Goal: Task Accomplishment & Management: Manage account settings

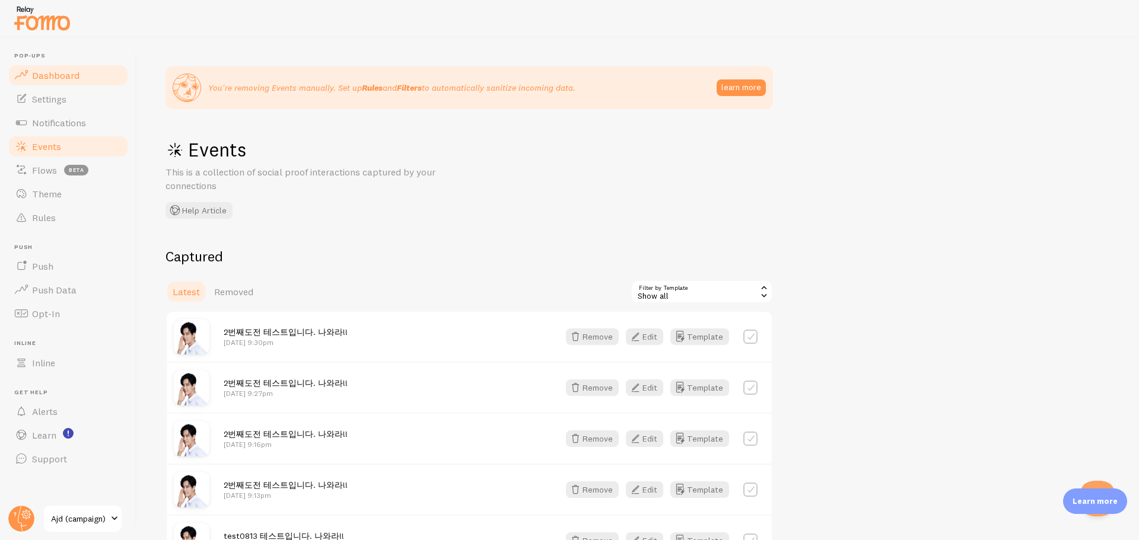
click at [49, 71] on span "Dashboard" at bounding box center [55, 75] width 47 height 12
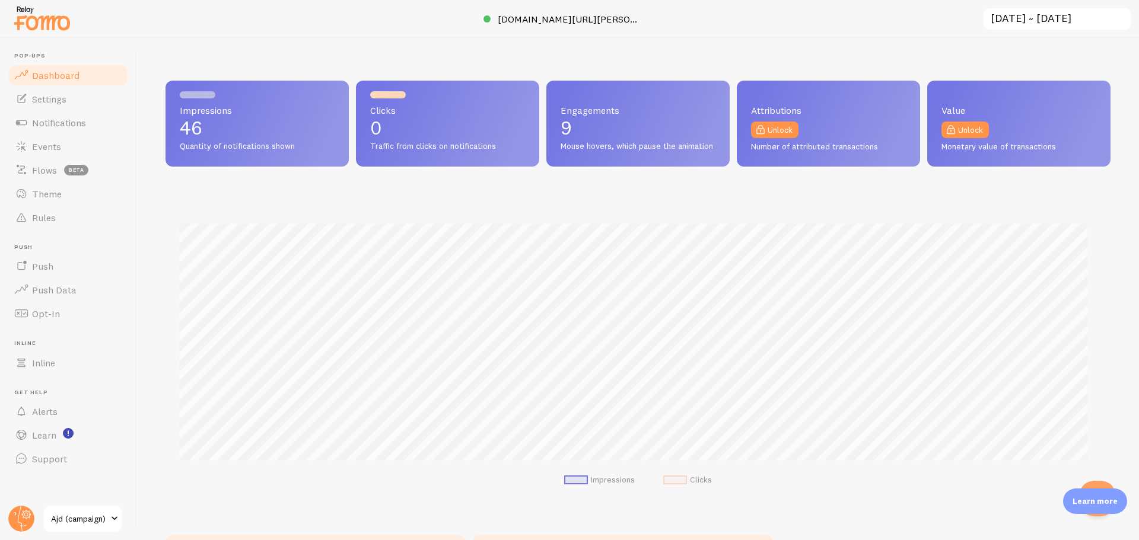
scroll to position [311, 936]
click at [61, 412] on span "Ajd (campaign)" at bounding box center [79, 519] width 56 height 14
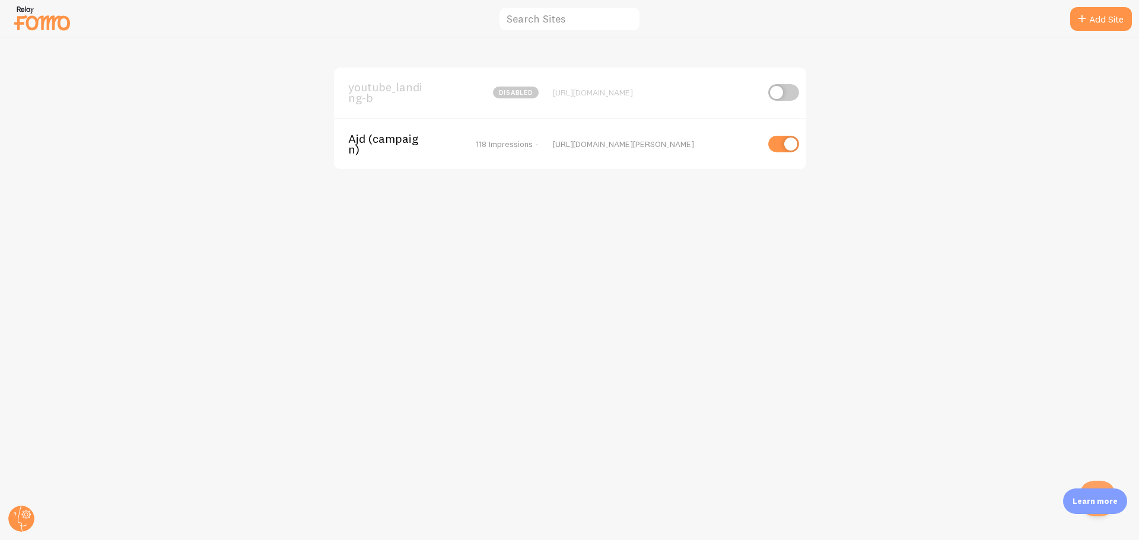
click at [610, 91] on div "[URL][DOMAIN_NAME]" at bounding box center [655, 92] width 205 height 11
click at [390, 86] on span "youtube_landing-b" at bounding box center [395, 93] width 95 height 22
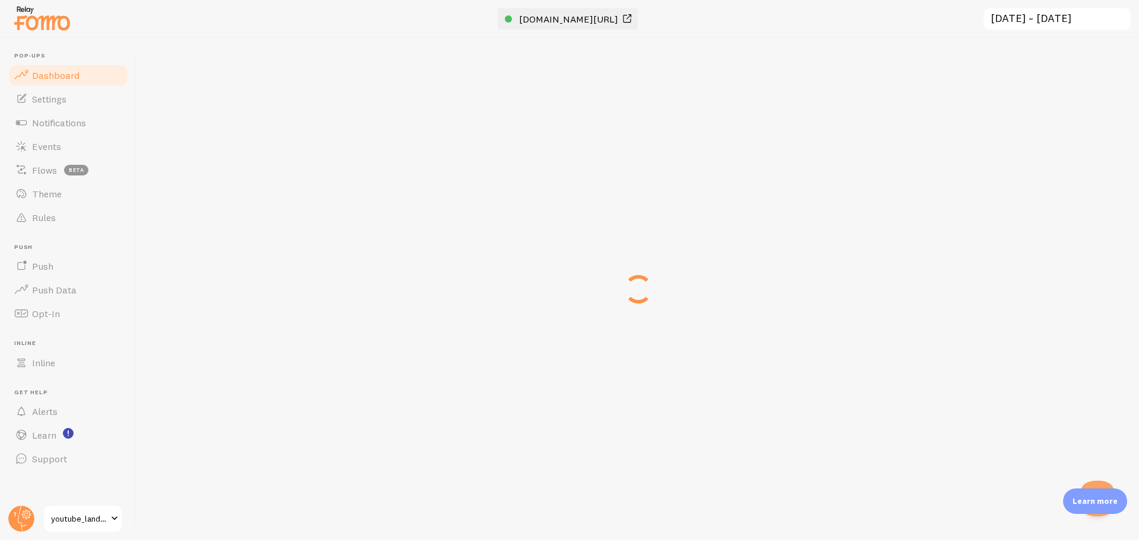
click at [546, 17] on span "[DOMAIN_NAME][URL]" at bounding box center [568, 19] width 99 height 12
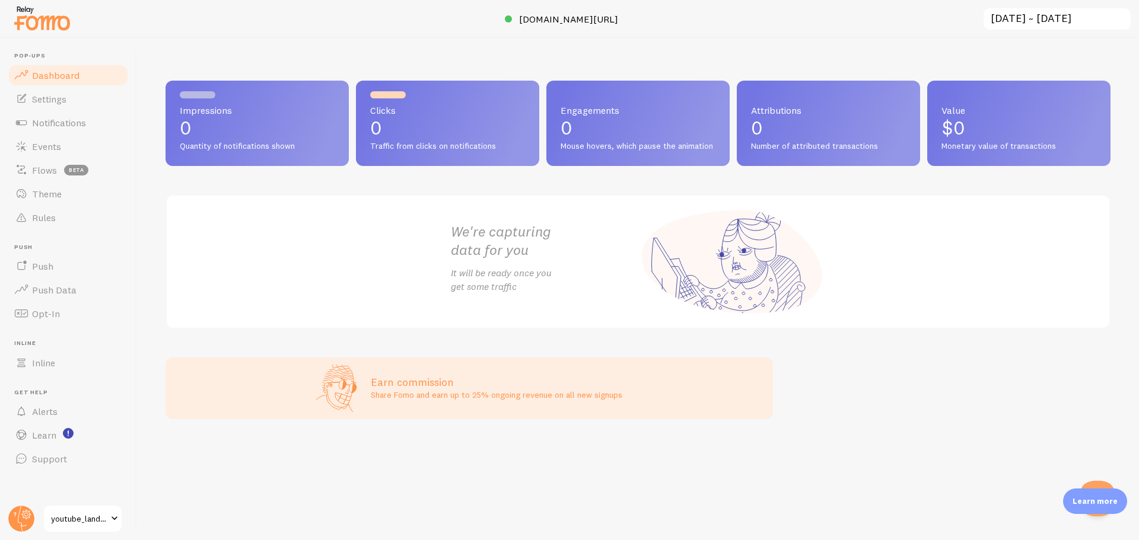
click at [49, 14] on img at bounding box center [41, 18] width 59 height 30
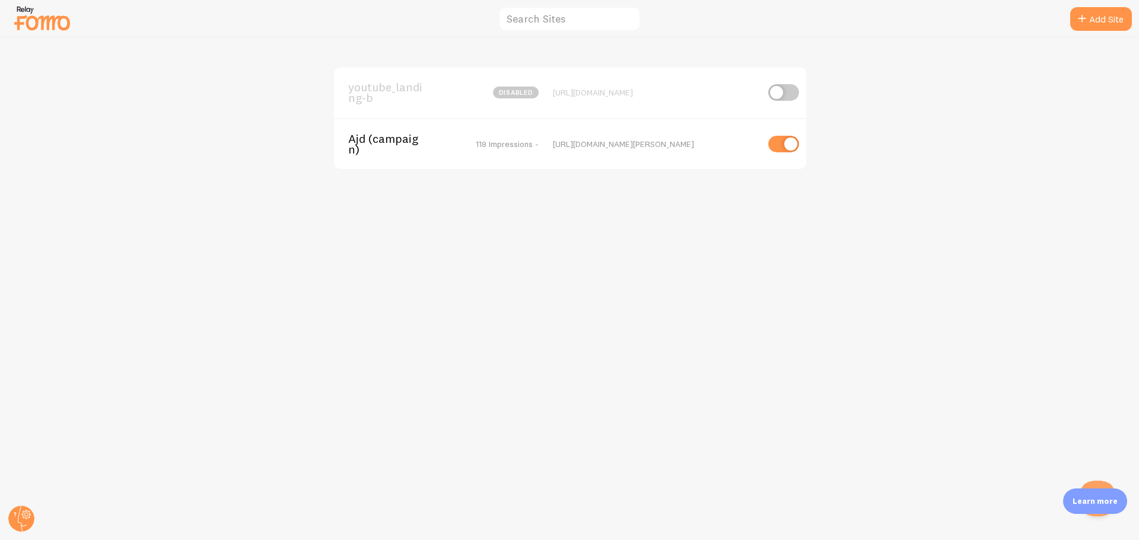
click at [792, 95] on input "checkbox" at bounding box center [783, 92] width 31 height 17
checkbox input "true"
click at [409, 82] on span "youtube_landing-b" at bounding box center [395, 93] width 95 height 22
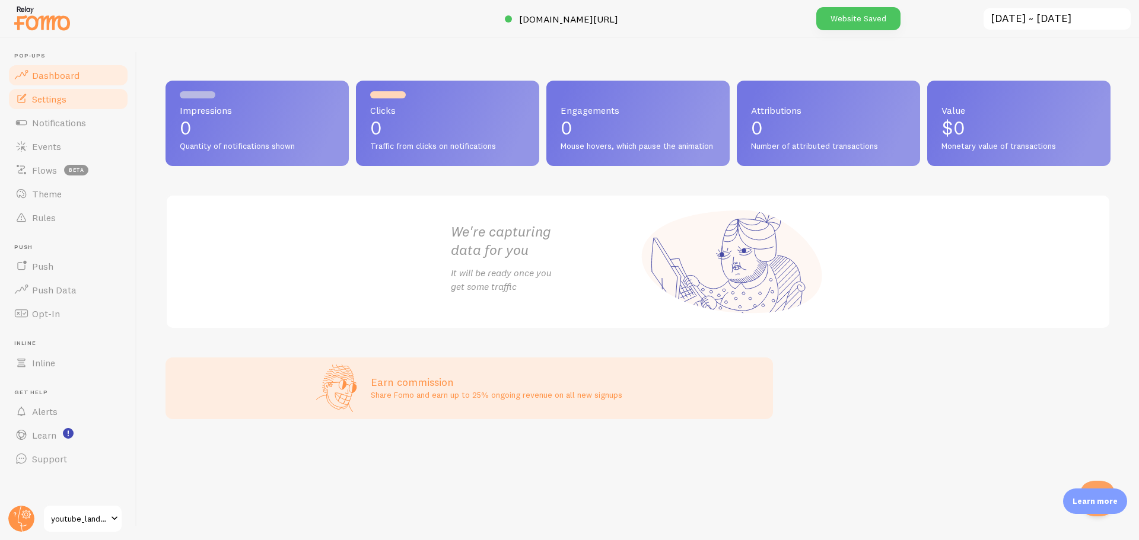
click at [38, 94] on span "Settings" at bounding box center [49, 99] width 34 height 12
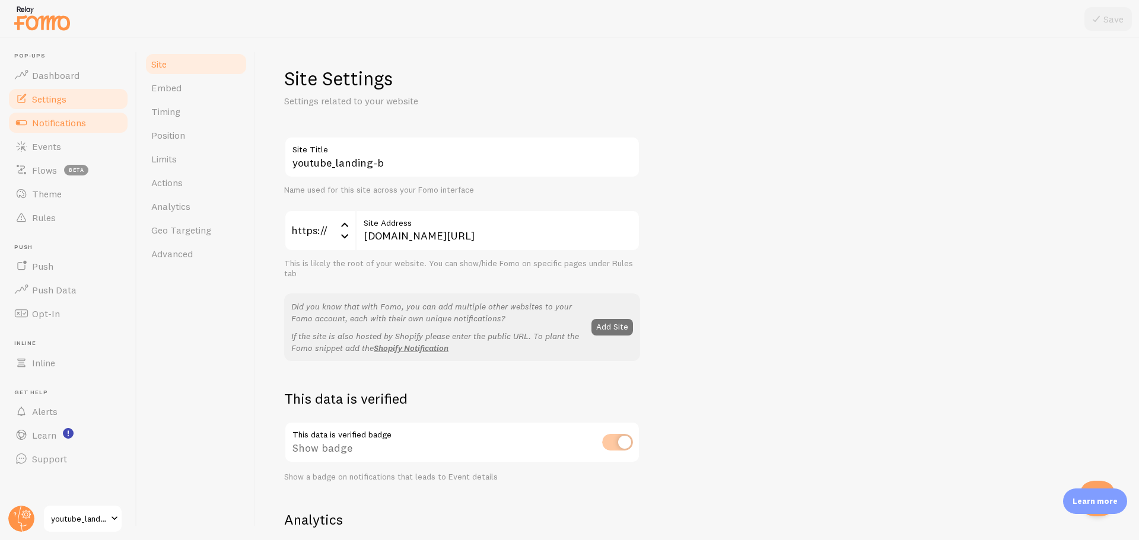
click at [90, 124] on link "Notifications" at bounding box center [68, 123] width 122 height 24
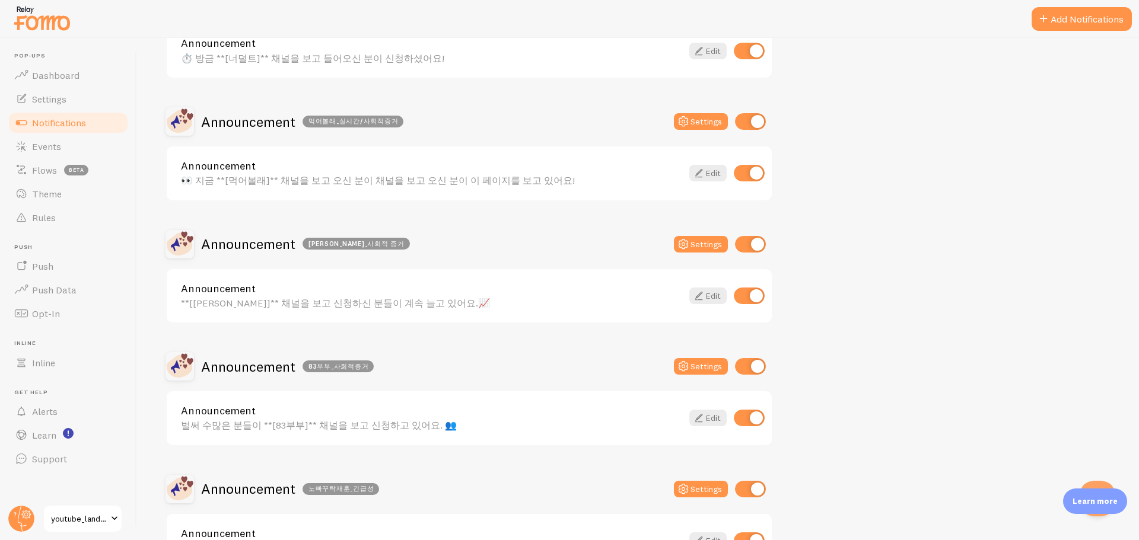
scroll to position [765, 0]
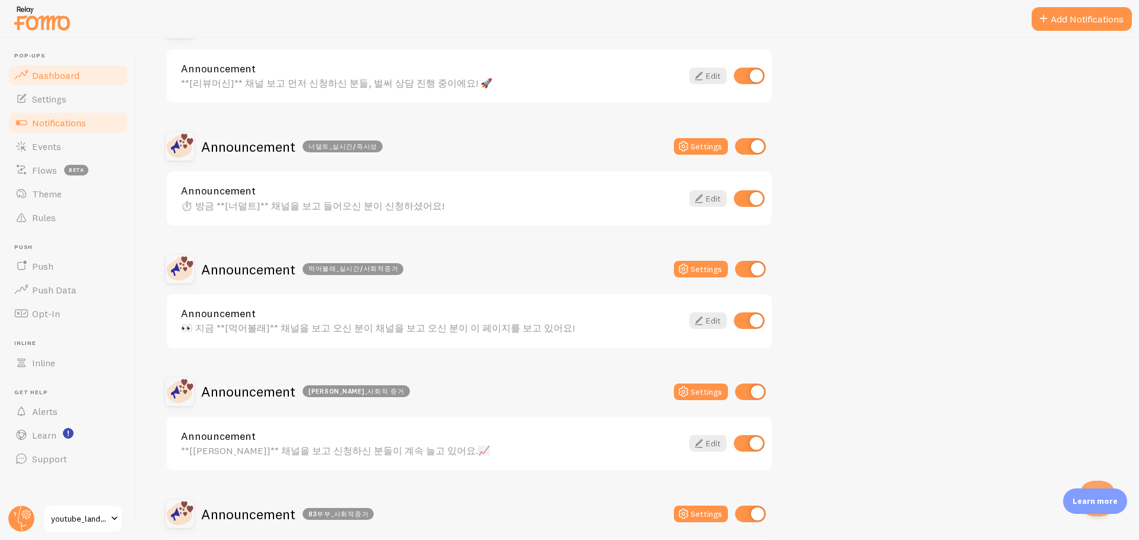
click at [62, 74] on span "Dashboard" at bounding box center [55, 75] width 47 height 12
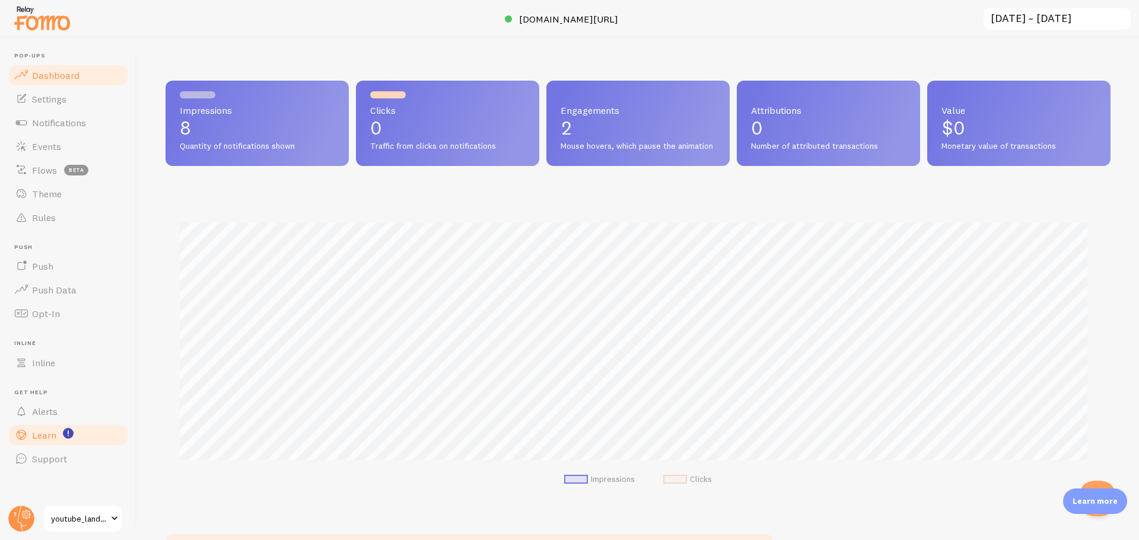
scroll to position [311, 936]
click at [34, 412] on circle at bounding box center [21, 519] width 26 height 26
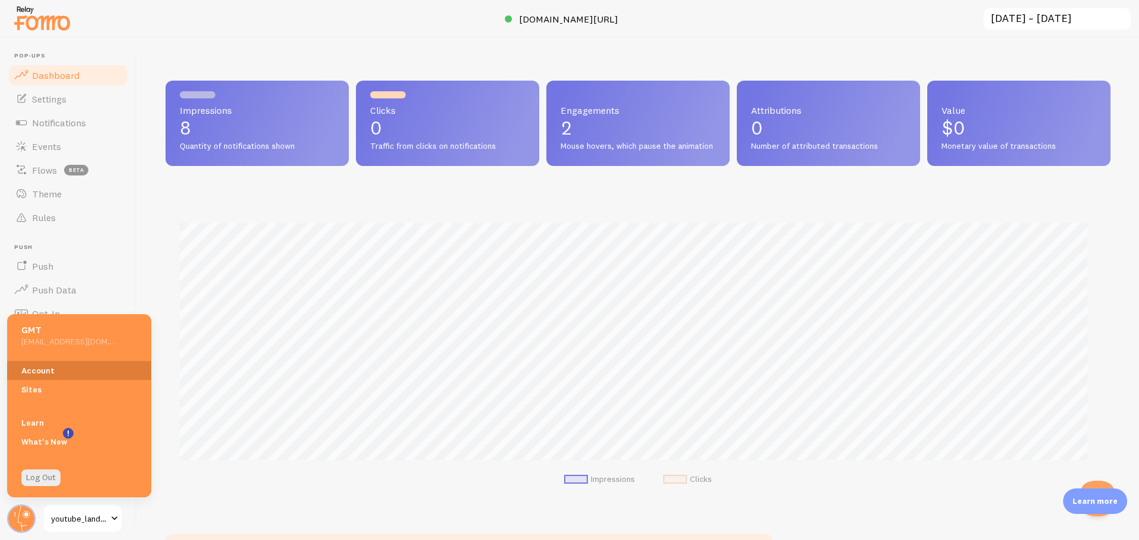
click at [45, 369] on link "Account" at bounding box center [79, 370] width 144 height 19
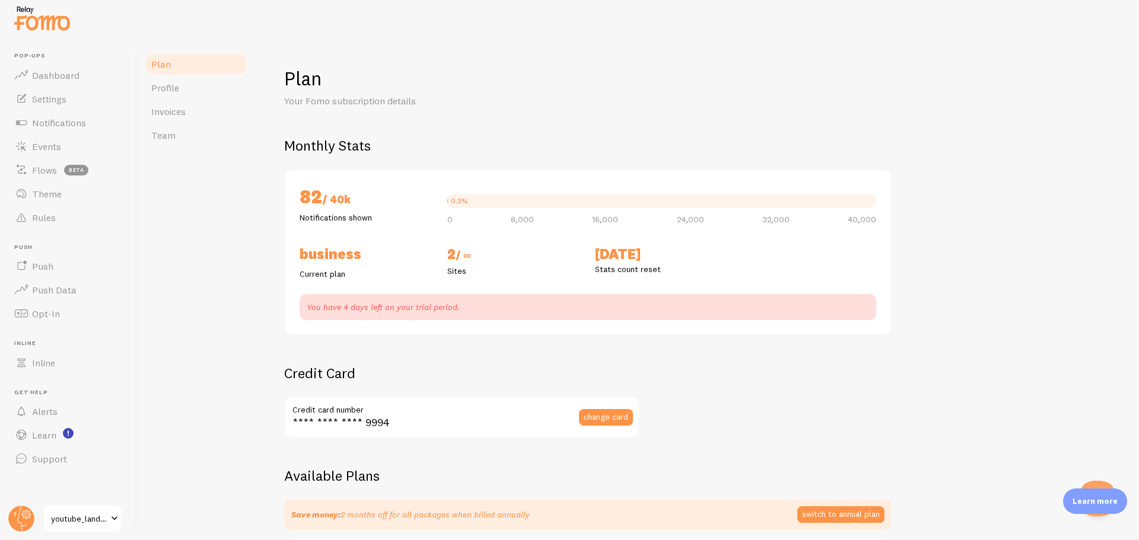
checkbox input "true"
click at [76, 412] on span "youtube_landing-b" at bounding box center [79, 519] width 56 height 14
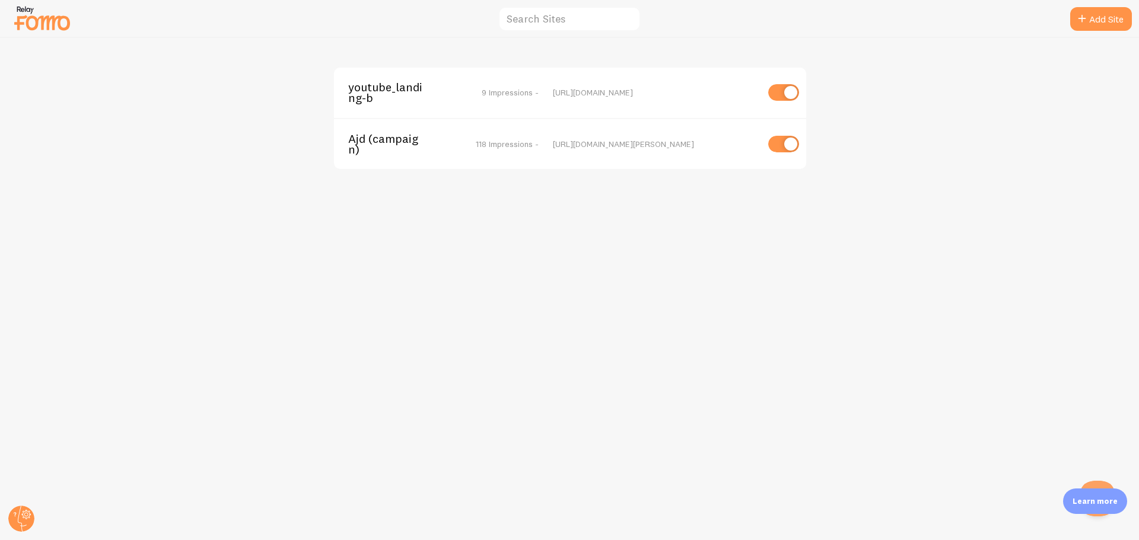
click at [385, 88] on span "youtube_landing-b" at bounding box center [395, 93] width 95 height 22
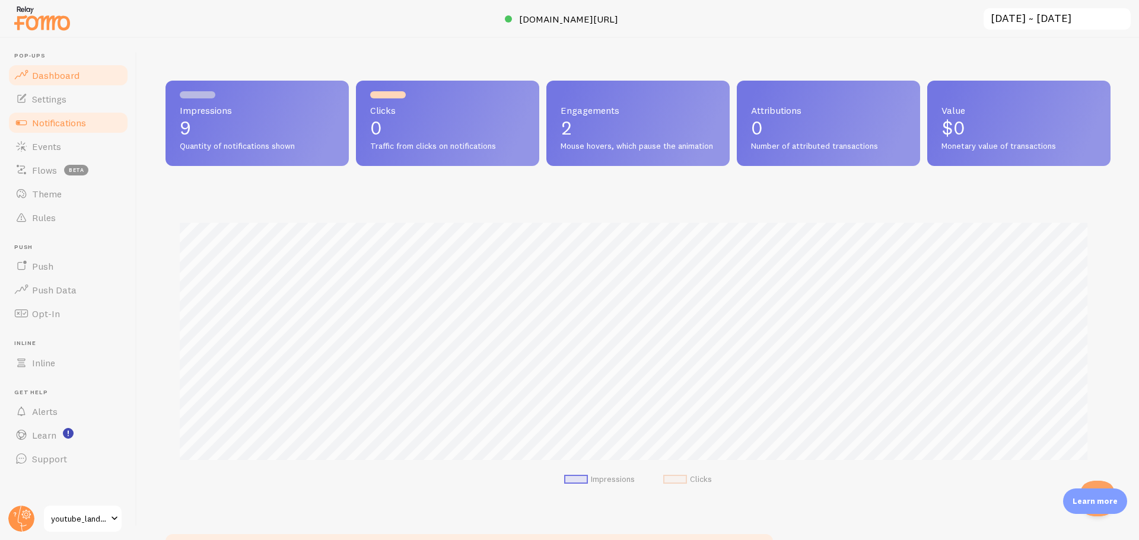
scroll to position [311, 936]
click at [50, 127] on span "Notifications" at bounding box center [59, 123] width 54 height 12
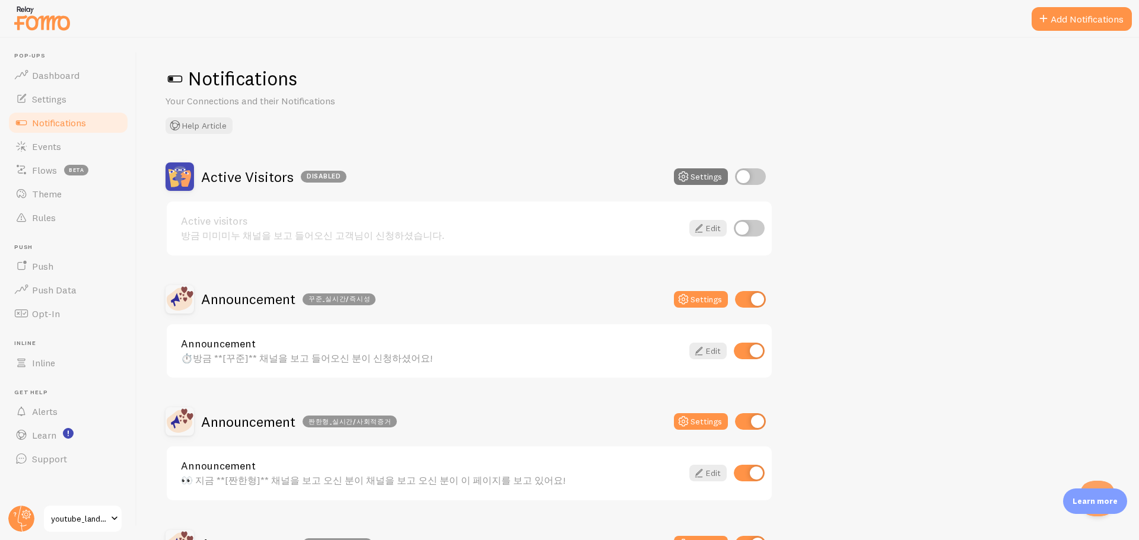
click at [705, 176] on button "Settings" at bounding box center [701, 176] width 54 height 17
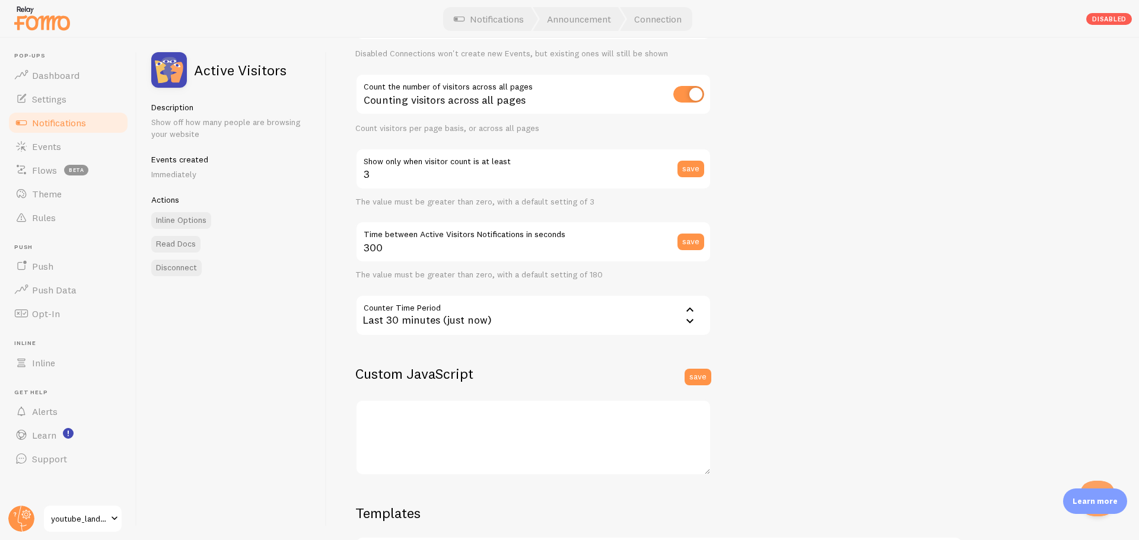
scroll to position [206, 0]
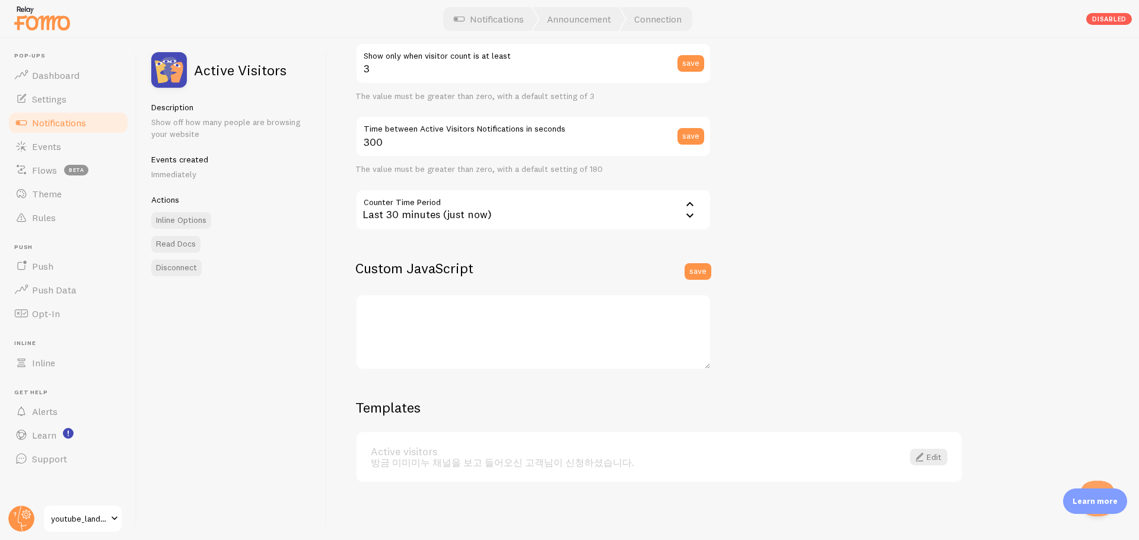
click at [422, 412] on div "방금 미미미누 채널을 보고 들어오신 고객님이 신청하셨습니다." at bounding box center [630, 462] width 518 height 11
click at [42, 107] on link "Settings" at bounding box center [68, 99] width 122 height 24
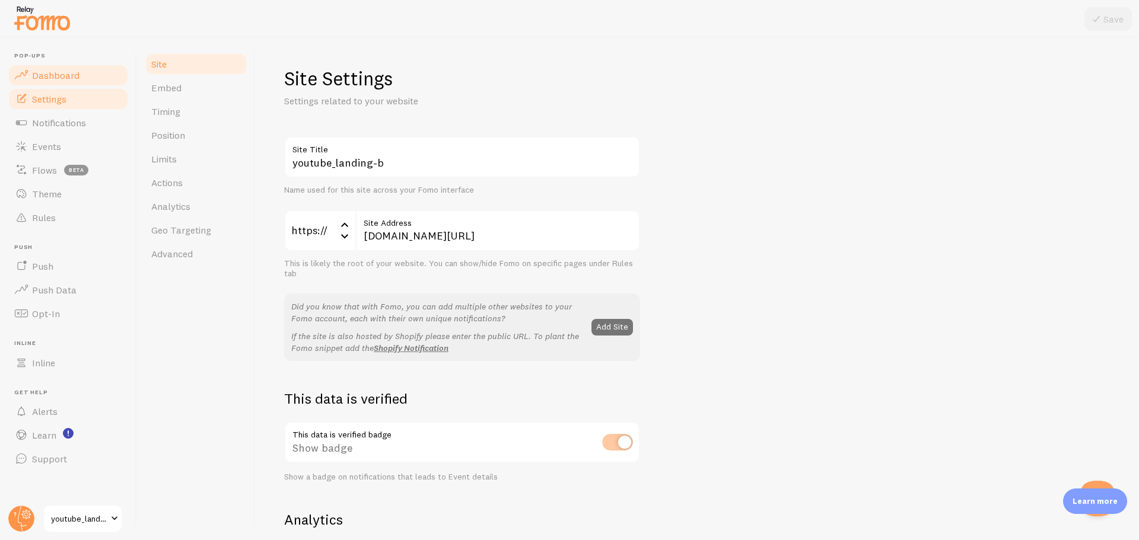
click at [50, 78] on span "Dashboard" at bounding box center [55, 75] width 47 height 12
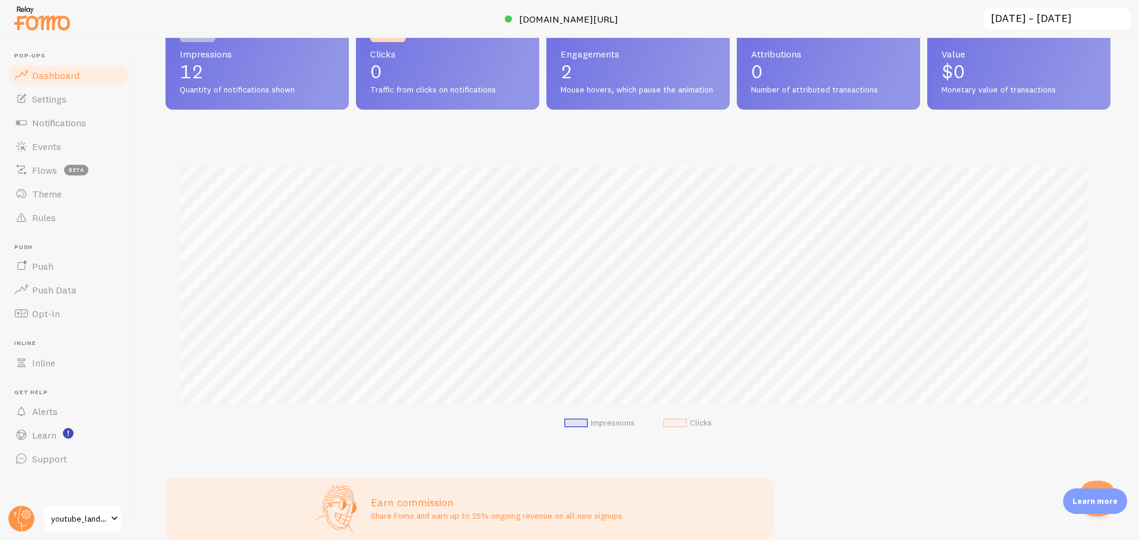
scroll to position [123, 0]
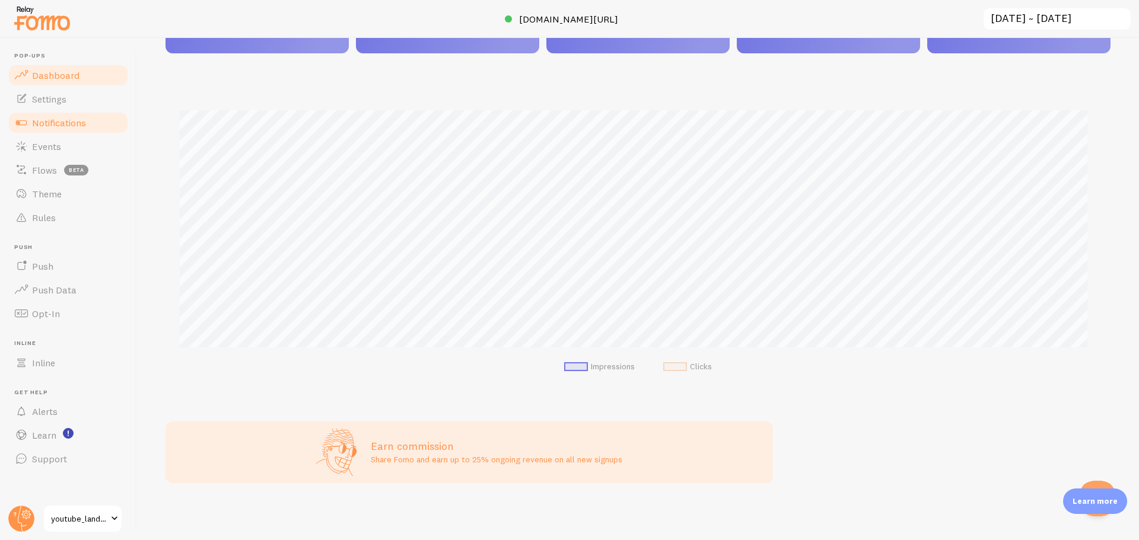
click at [78, 128] on span "Notifications" at bounding box center [59, 123] width 54 height 12
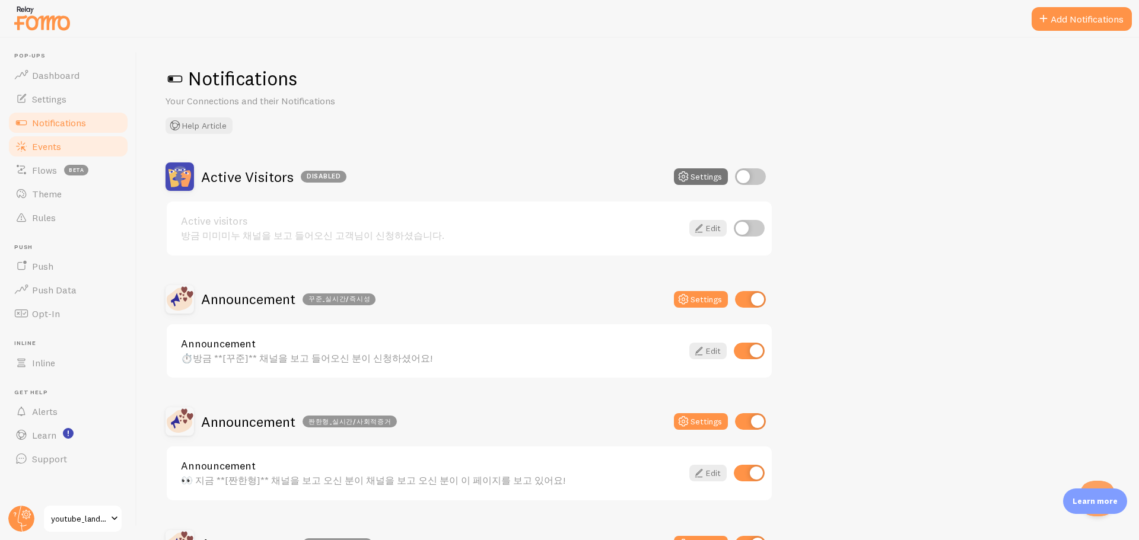
click at [58, 153] on link "Events" at bounding box center [68, 147] width 122 height 24
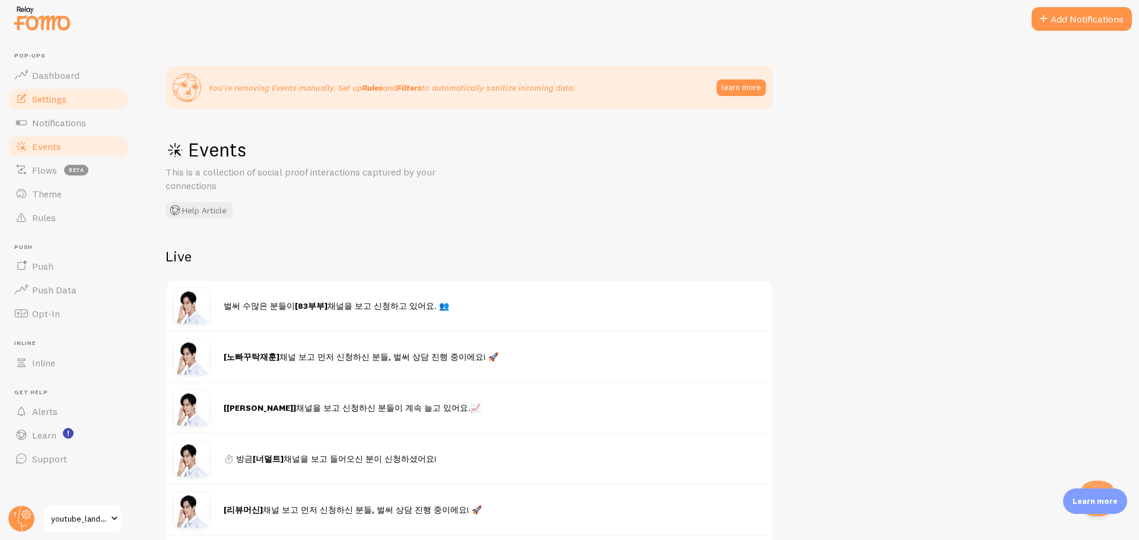
click at [65, 90] on link "Settings" at bounding box center [68, 99] width 122 height 24
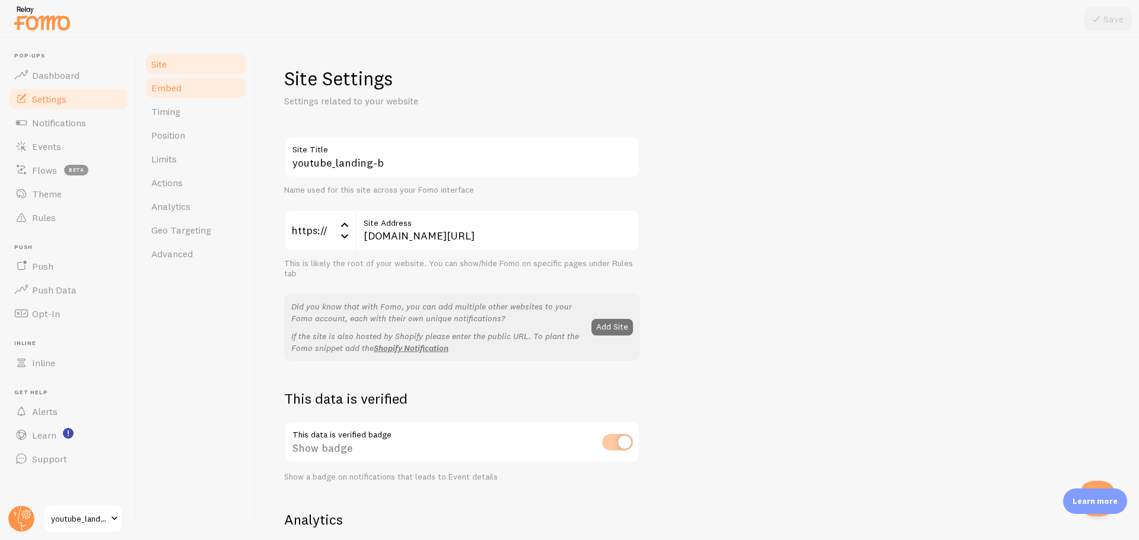
click at [206, 89] on link "Embed" at bounding box center [196, 88] width 104 height 24
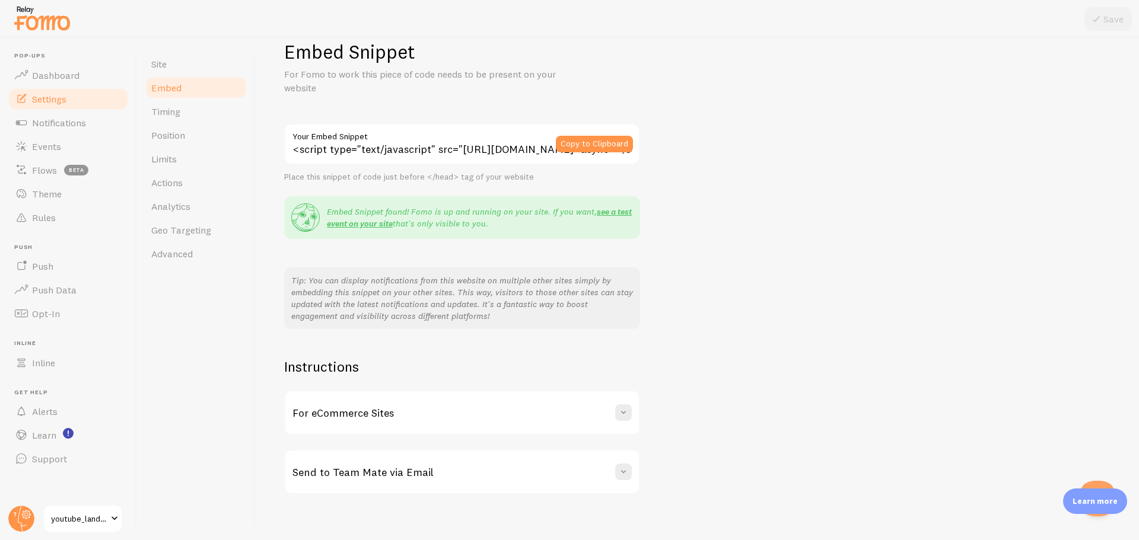
scroll to position [38, 0]
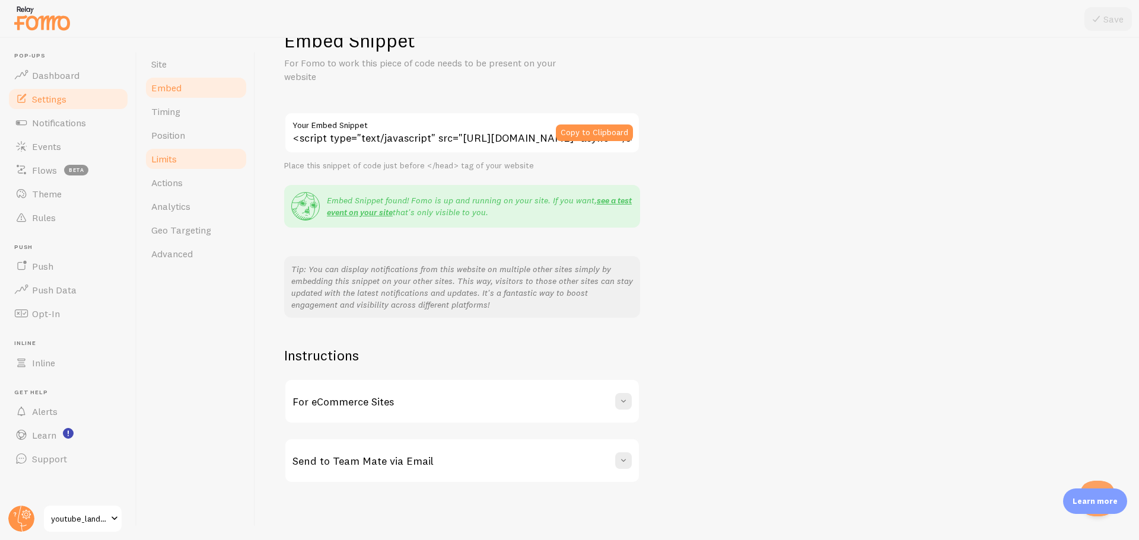
click at [164, 161] on span "Limits" at bounding box center [163, 159] width 25 height 12
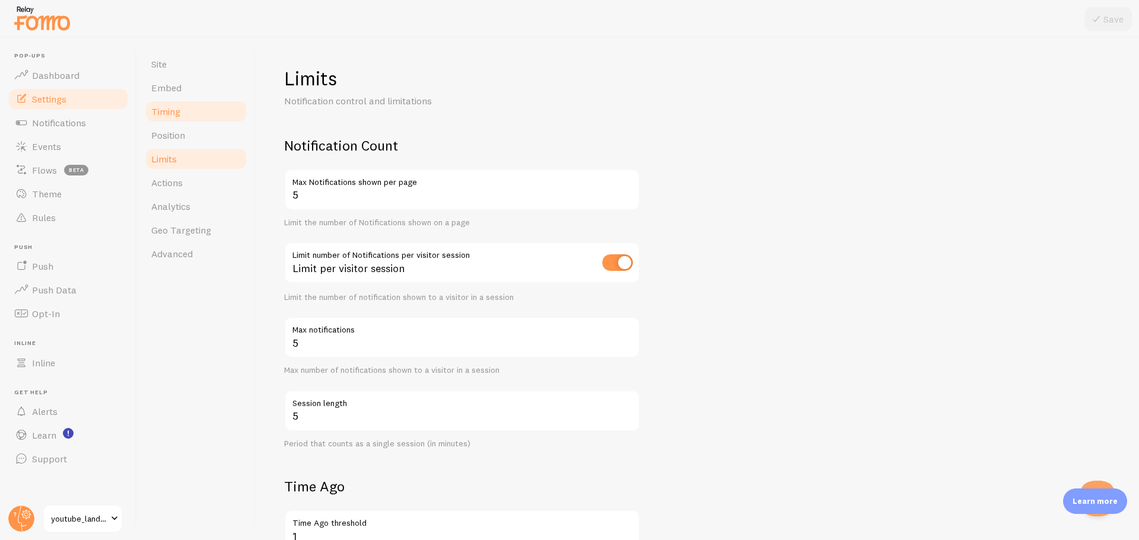
click at [195, 111] on link "Timing" at bounding box center [196, 112] width 104 height 24
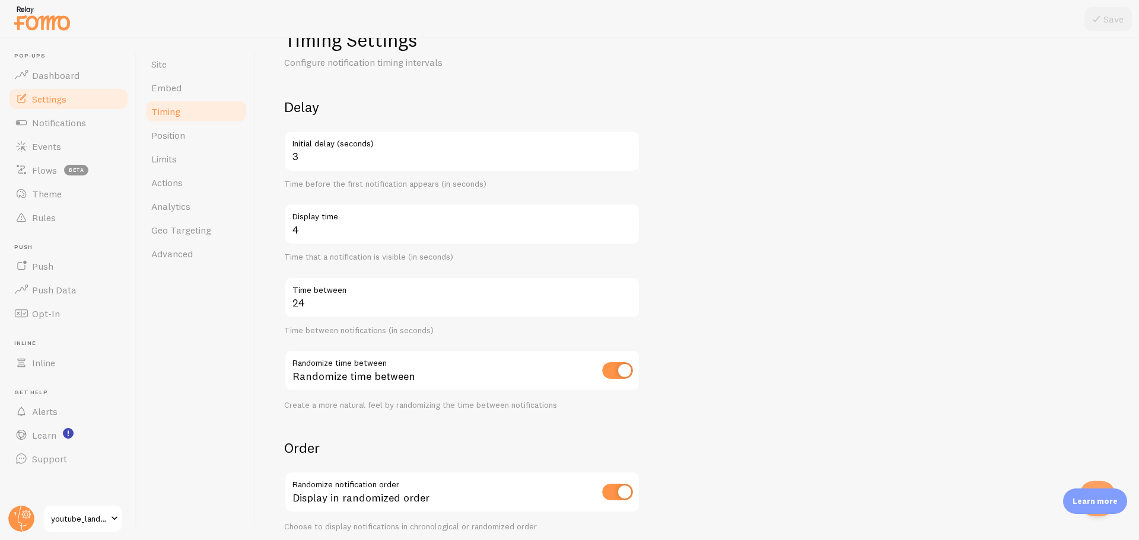
scroll to position [59, 0]
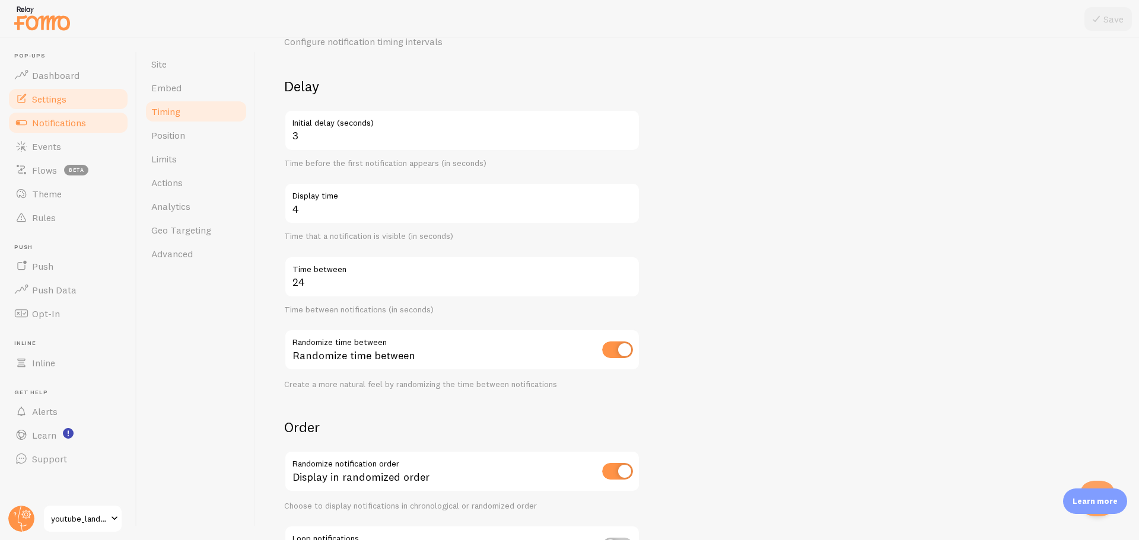
click at [61, 130] on link "Notifications" at bounding box center [68, 123] width 122 height 24
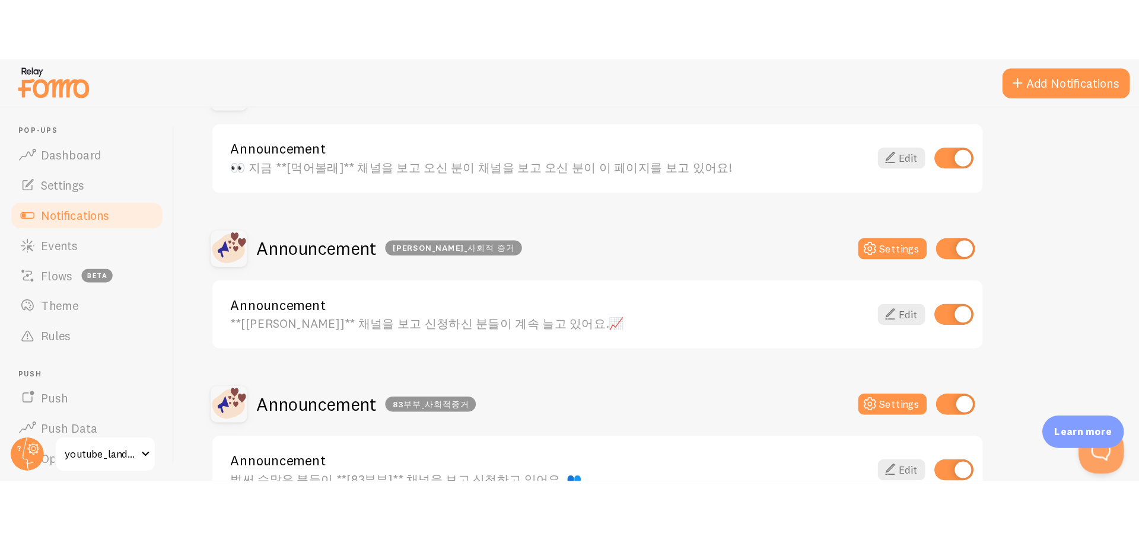
scroll to position [1008, 0]
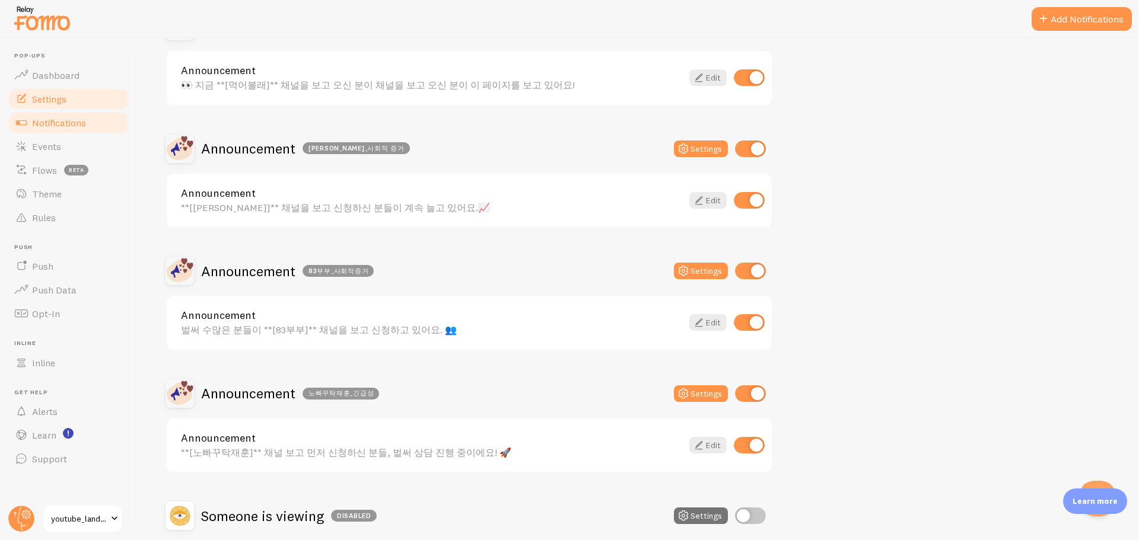
click at [70, 99] on link "Settings" at bounding box center [68, 99] width 122 height 24
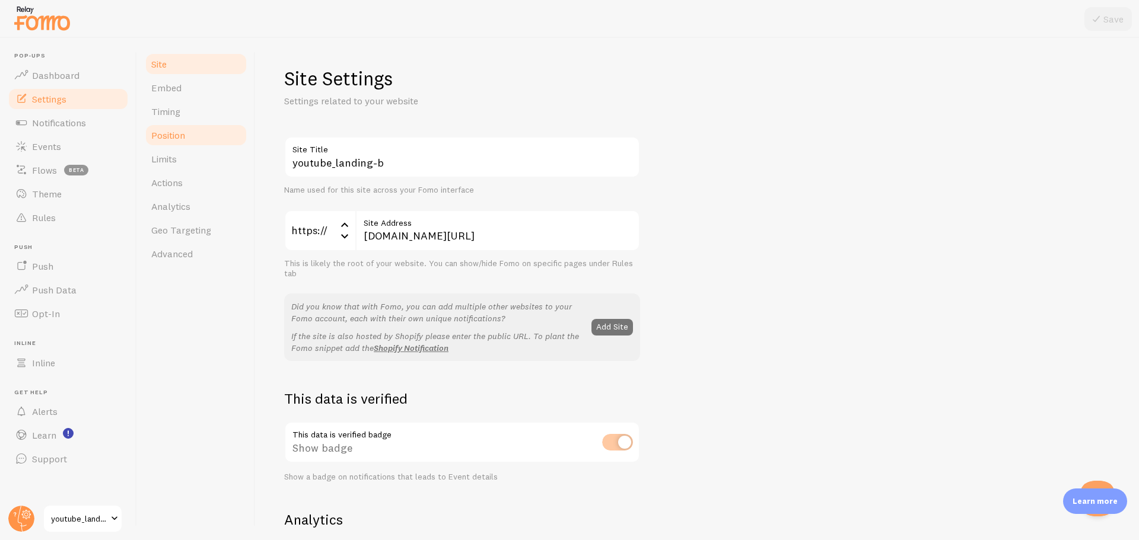
click at [194, 125] on link "Position" at bounding box center [196, 135] width 104 height 24
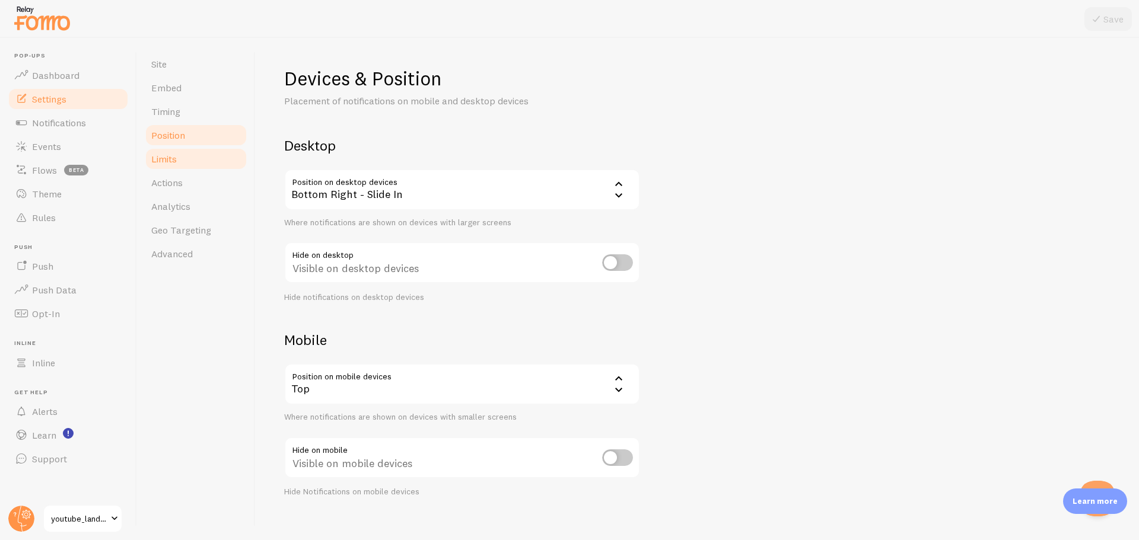
click at [177, 159] on span "Limits" at bounding box center [163, 159] width 25 height 12
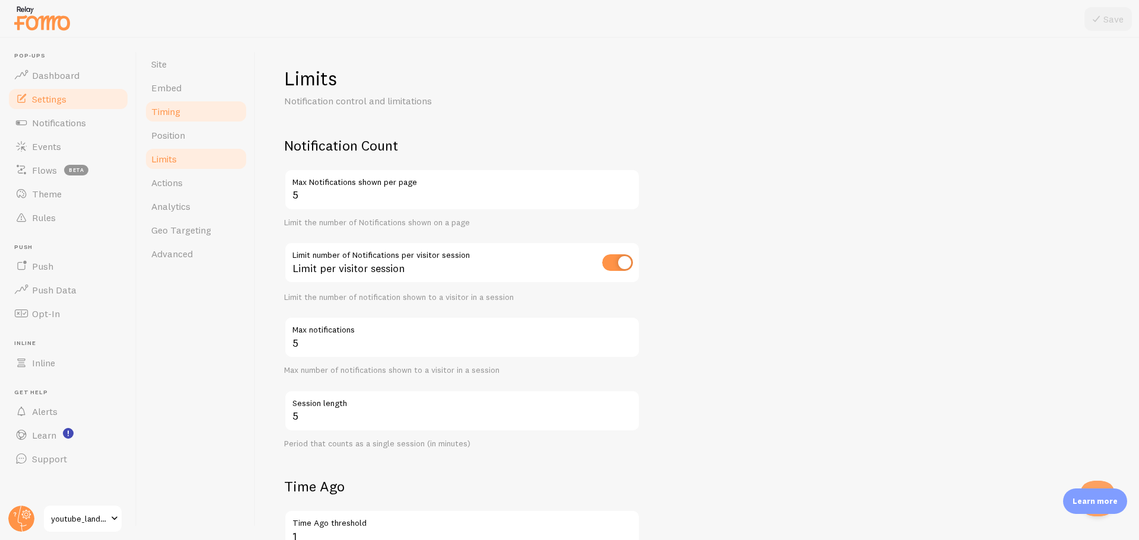
click at [189, 100] on link "Timing" at bounding box center [196, 112] width 104 height 24
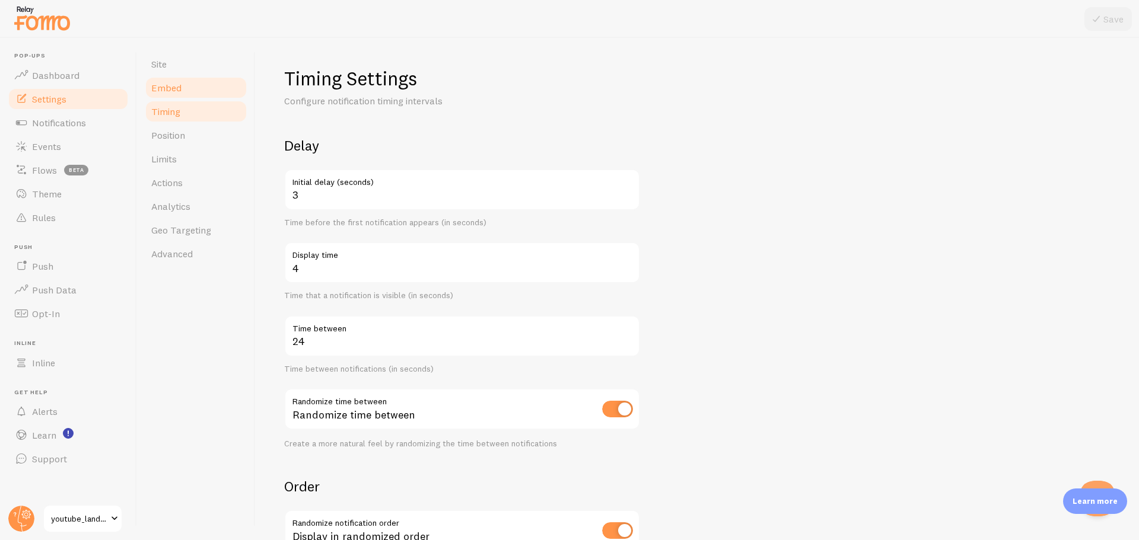
click at [195, 91] on link "Embed" at bounding box center [196, 88] width 104 height 24
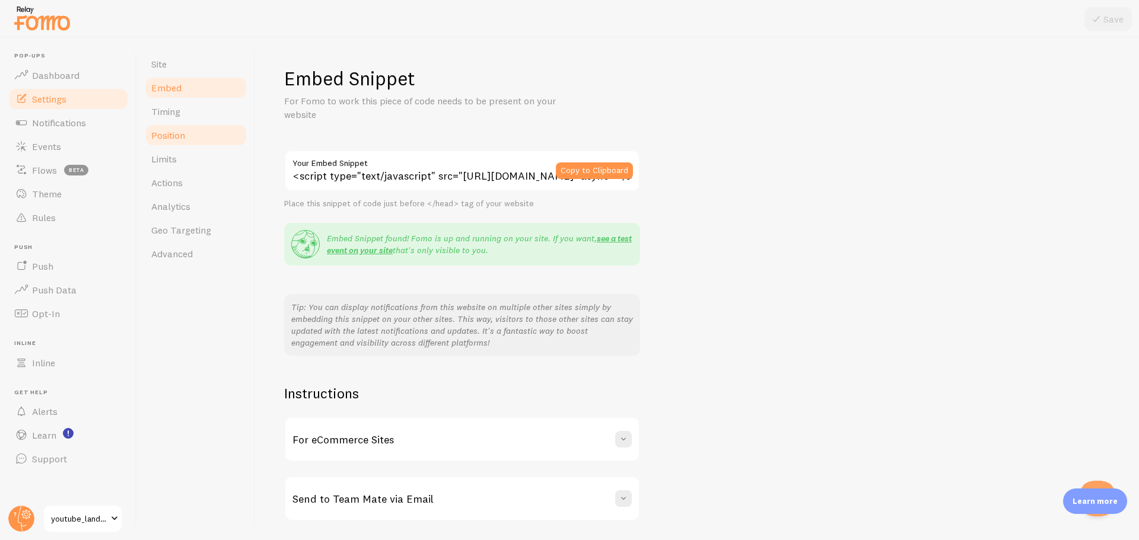
click at [187, 126] on link "Position" at bounding box center [196, 135] width 104 height 24
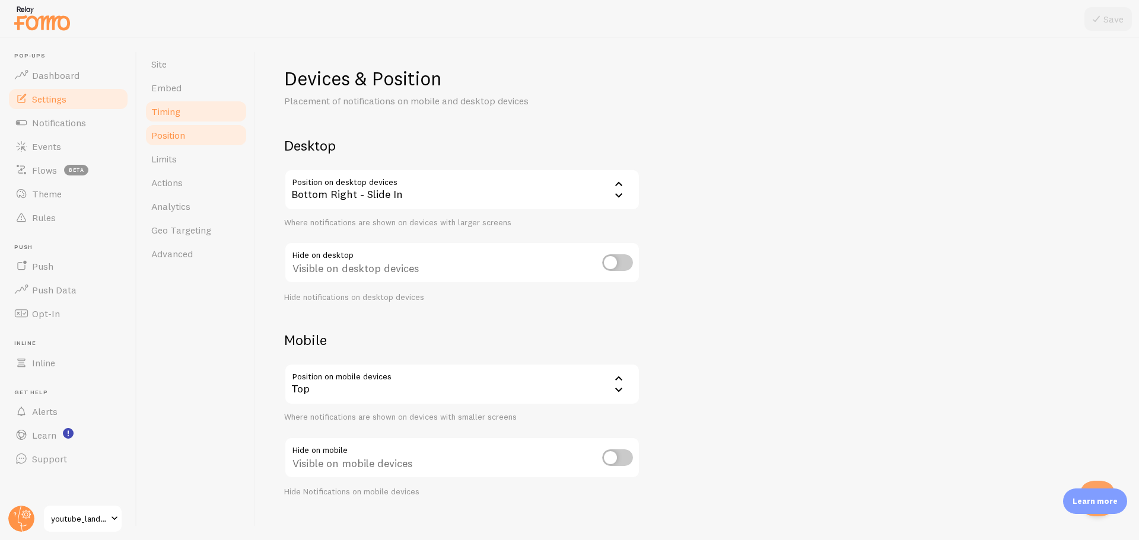
click at [189, 106] on link "Timing" at bounding box center [196, 112] width 104 height 24
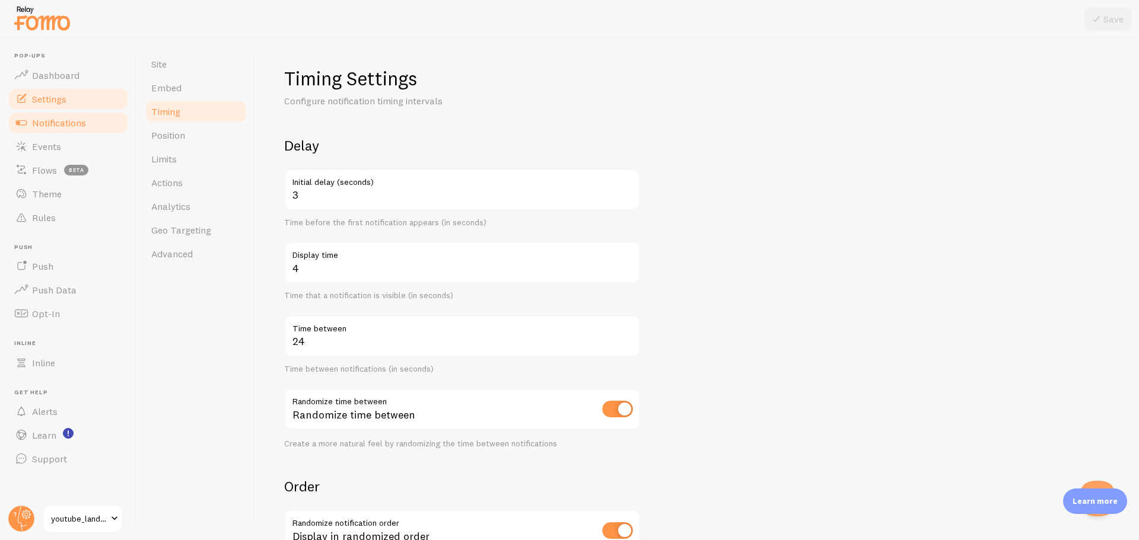
click at [66, 117] on span "Notifications" at bounding box center [59, 123] width 54 height 12
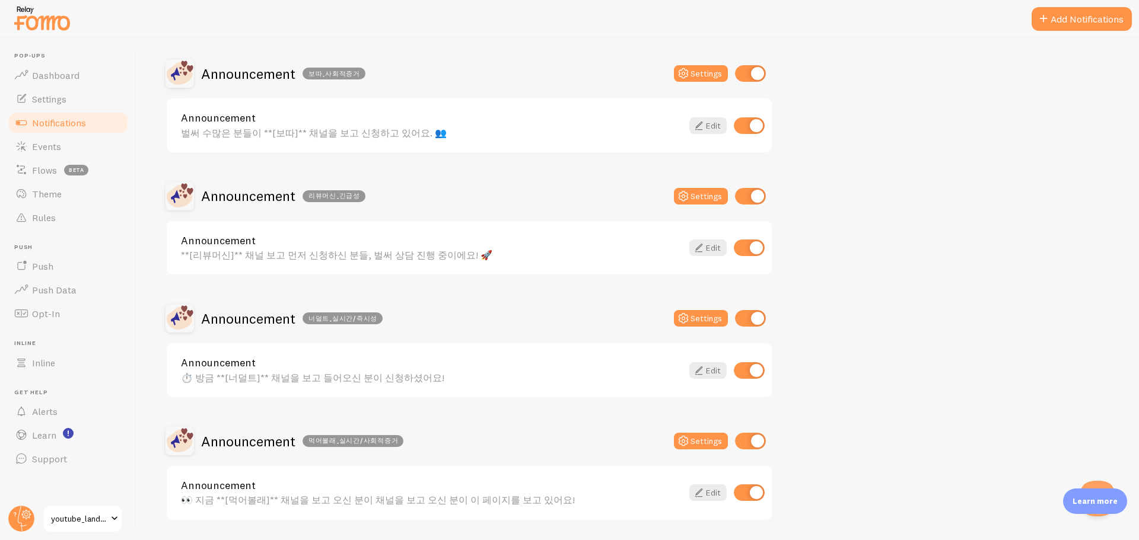
scroll to position [474, 0]
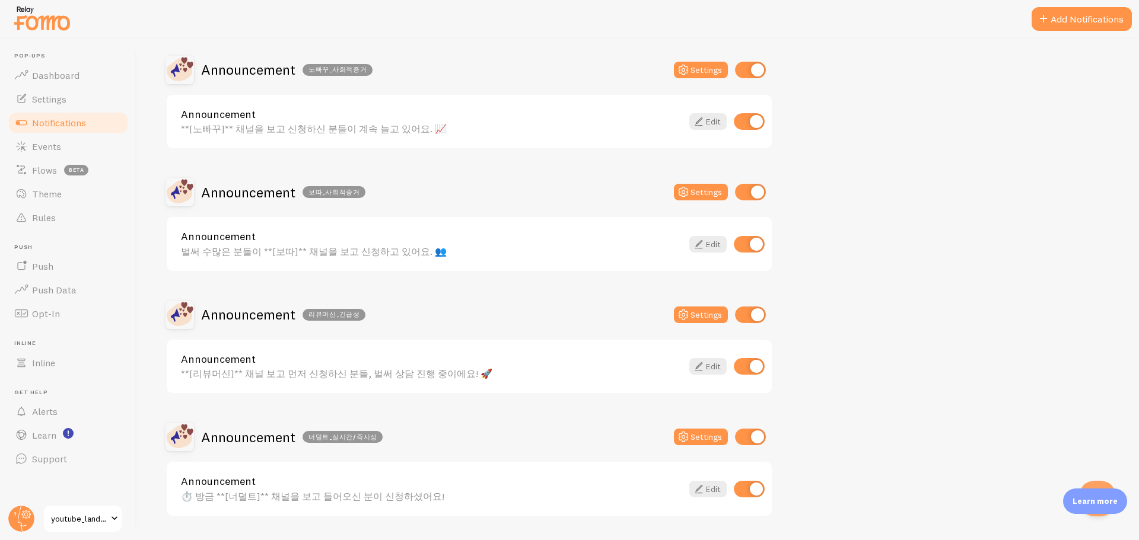
click at [756, 197] on input "checkbox" at bounding box center [750, 192] width 31 height 17
checkbox input "false"
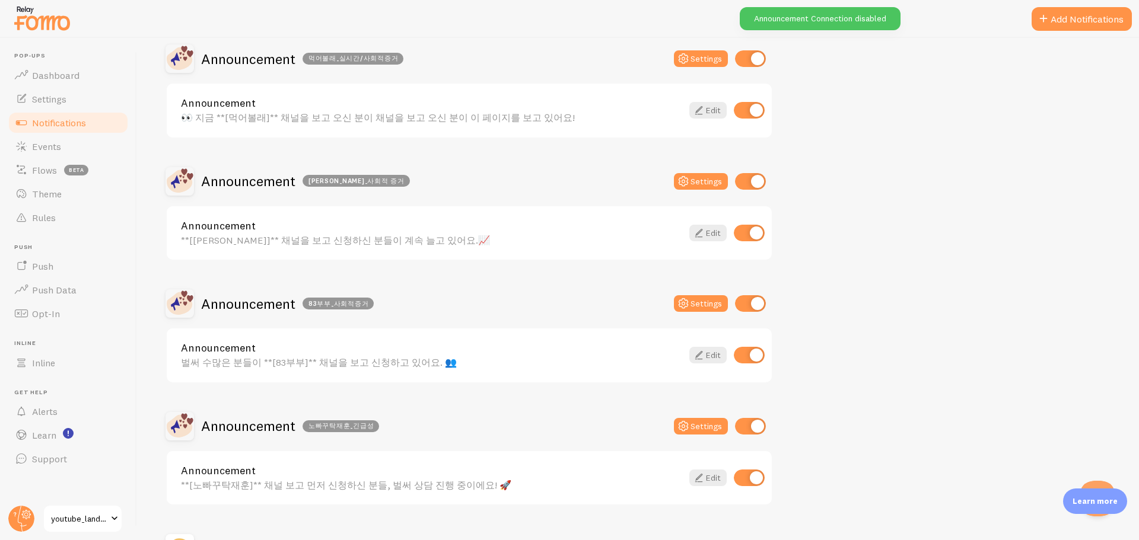
scroll to position [1008, 0]
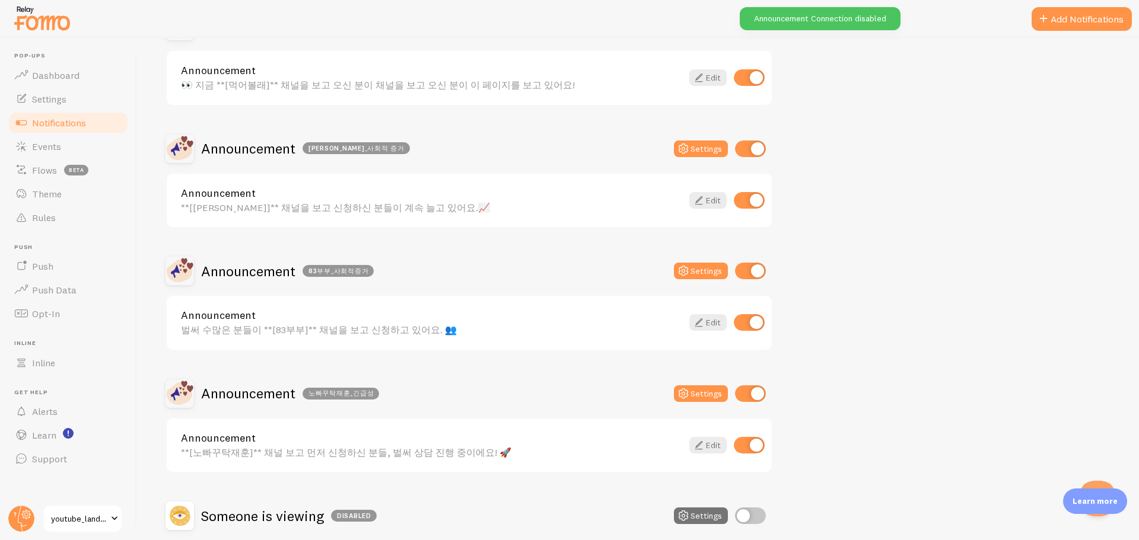
click at [745, 272] on input "checkbox" at bounding box center [750, 271] width 31 height 17
checkbox input "false"
click at [490, 380] on div "Announcement 노빠꾸탁재훈_긴급성 Settings" at bounding box center [468, 394] width 607 height 28
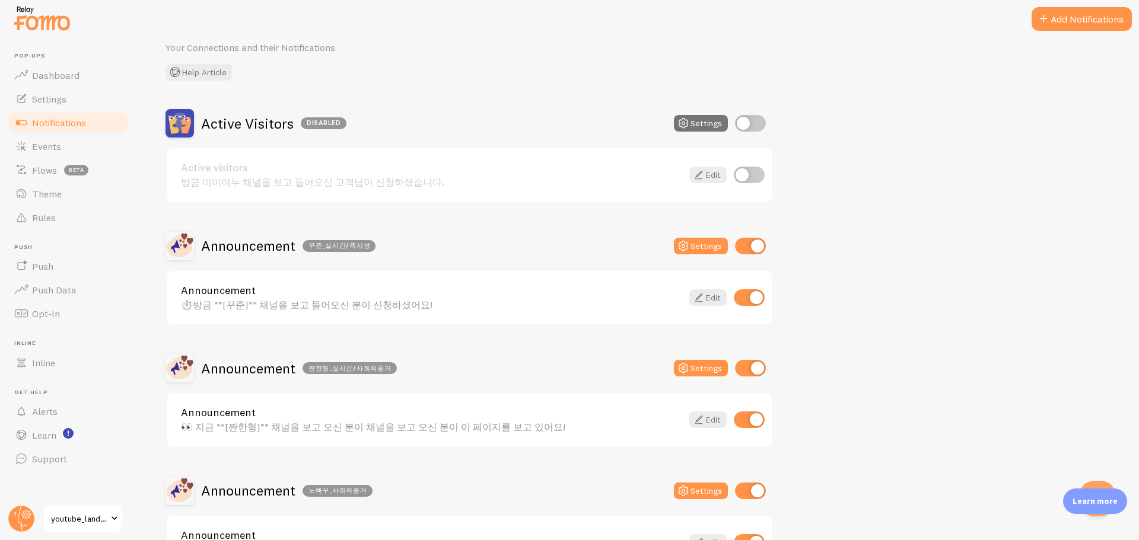
scroll to position [0, 0]
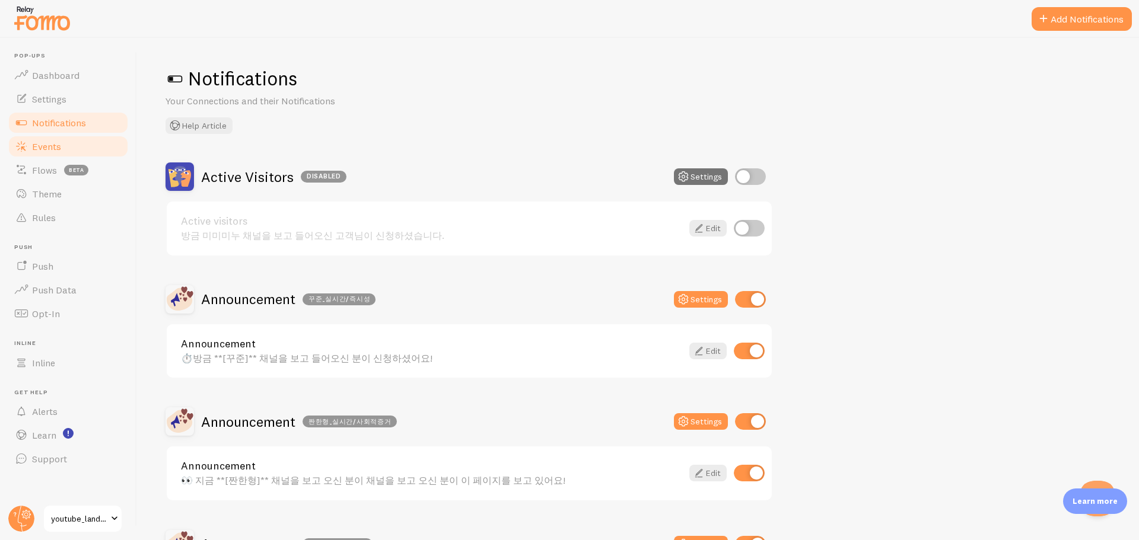
click at [66, 148] on link "Events" at bounding box center [68, 147] width 122 height 24
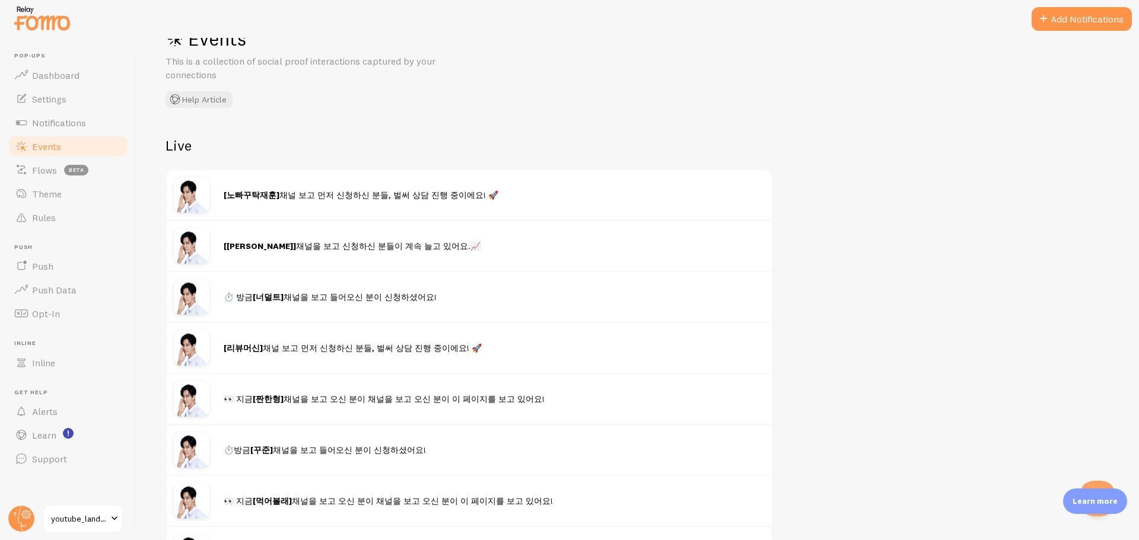
scroll to position [59, 0]
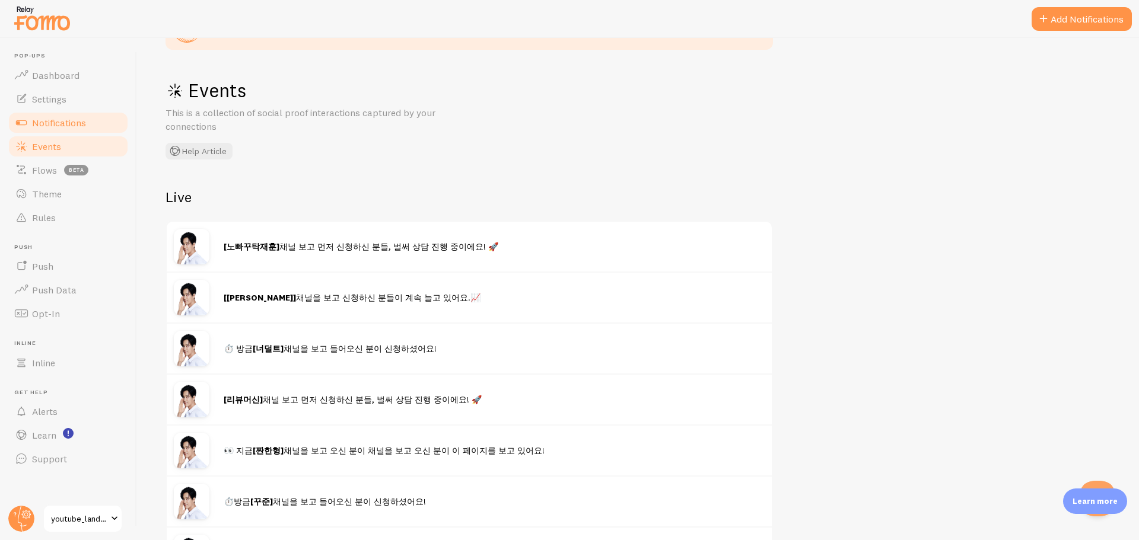
click at [88, 113] on link "Notifications" at bounding box center [68, 123] width 122 height 24
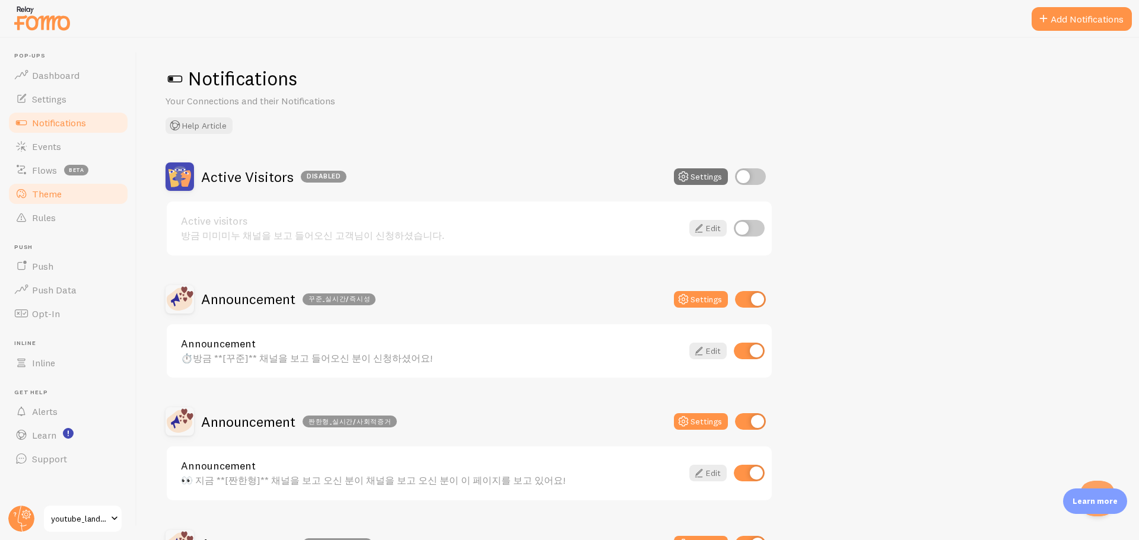
click at [73, 192] on link "Theme" at bounding box center [68, 194] width 122 height 24
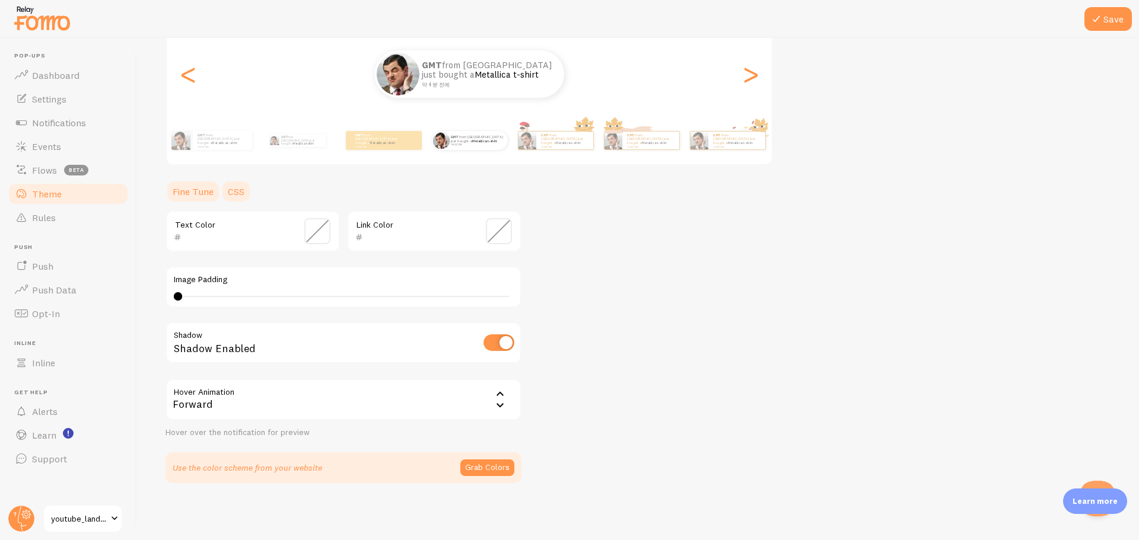
click at [237, 189] on link "CSS" at bounding box center [236, 192] width 31 height 24
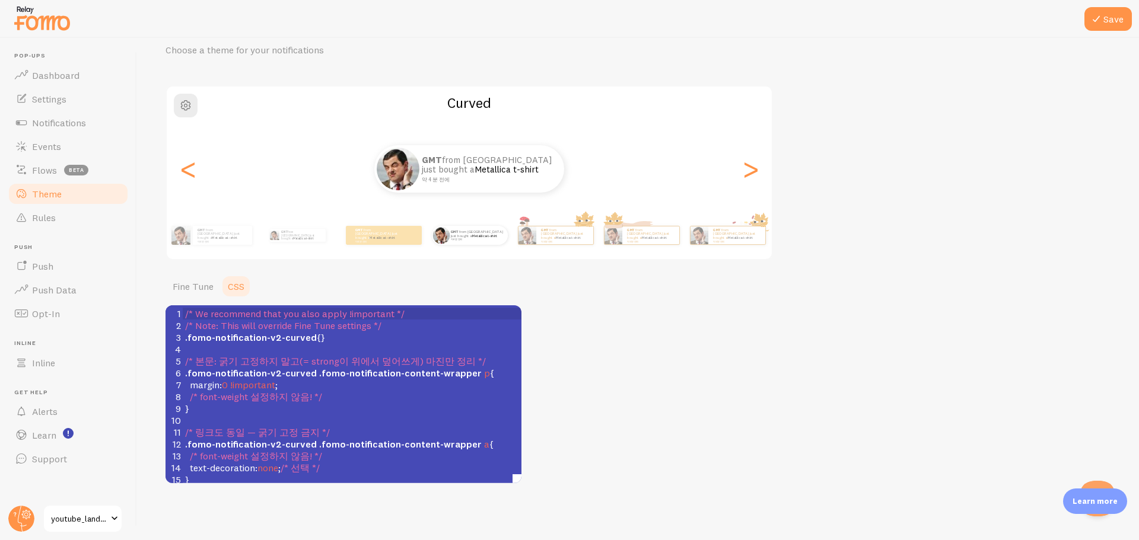
click at [289, 412] on pre "​" at bounding box center [394, 421] width 422 height 12
type textarea "/* Lo ipsumdolo sita con adip elits !doeiusmod */ /* Temp: Inci utla etdolore M…"
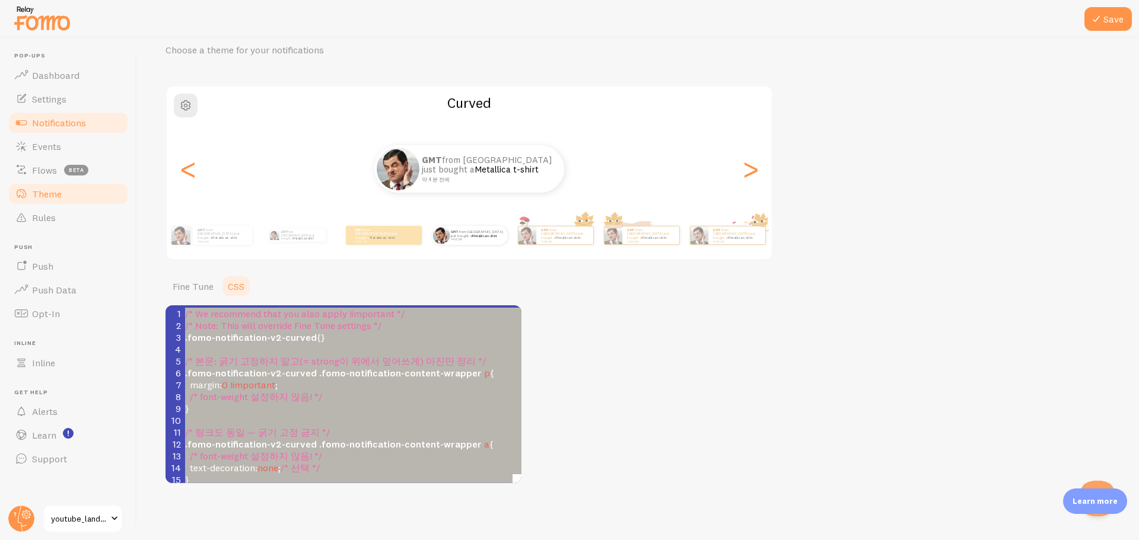
click at [89, 116] on link "Notifications" at bounding box center [68, 123] width 122 height 24
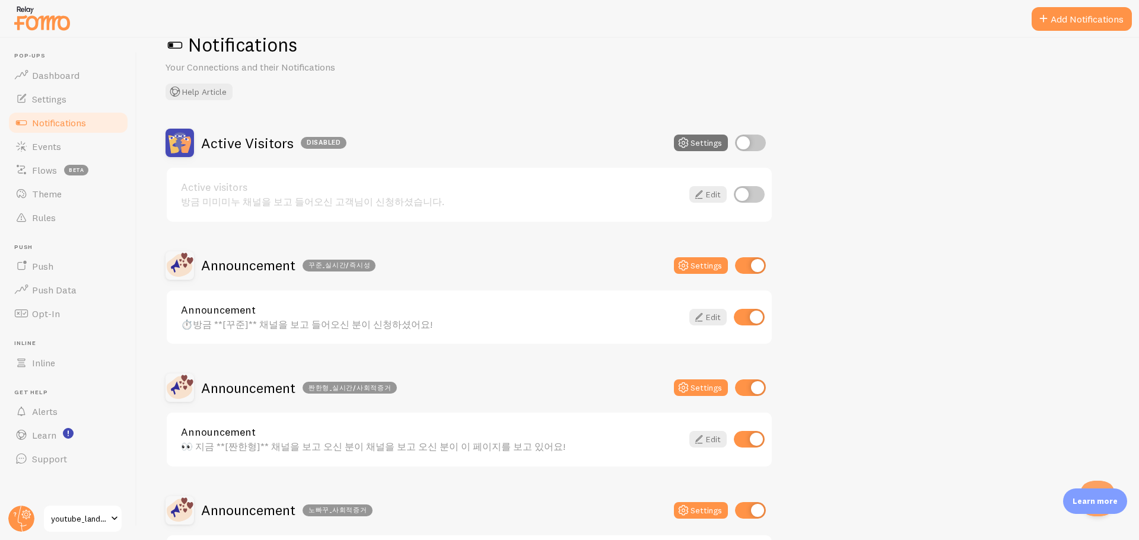
scroll to position [59, 0]
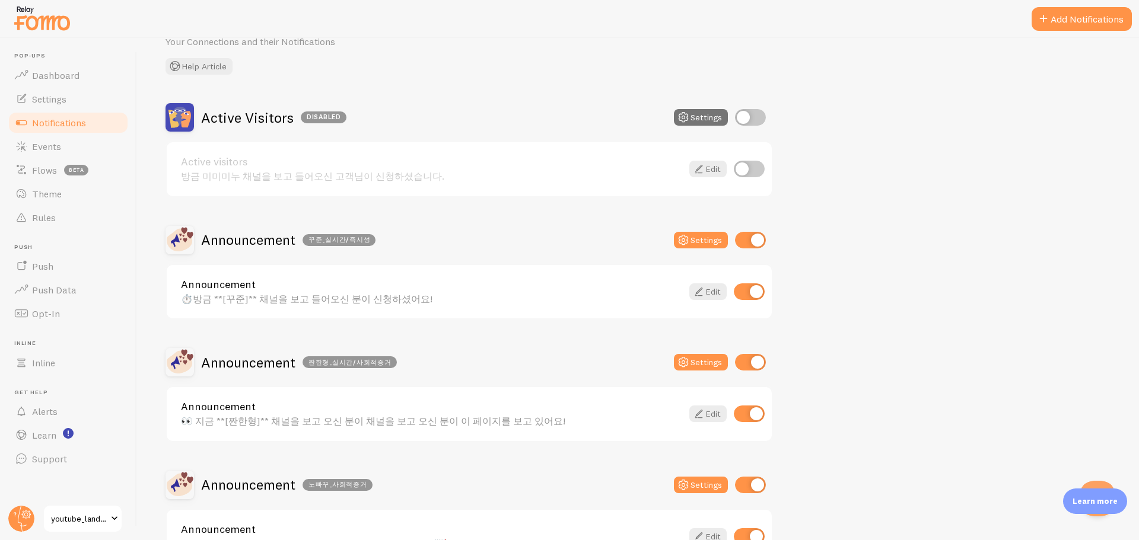
click at [421, 412] on div "Announcement 👀 지금 **[짠한형]** 채널을 보고 오신 분이 채널을 보고 오신 분이 이 페이지를 보고 있어요! Edit" at bounding box center [469, 414] width 605 height 54
click at [428, 412] on div "👀 지금 **[짠한형]** 채널을 보고 오신 분이 채널을 보고 오신 분이 이 페이지를 보고 있어요!" at bounding box center [431, 421] width 501 height 11
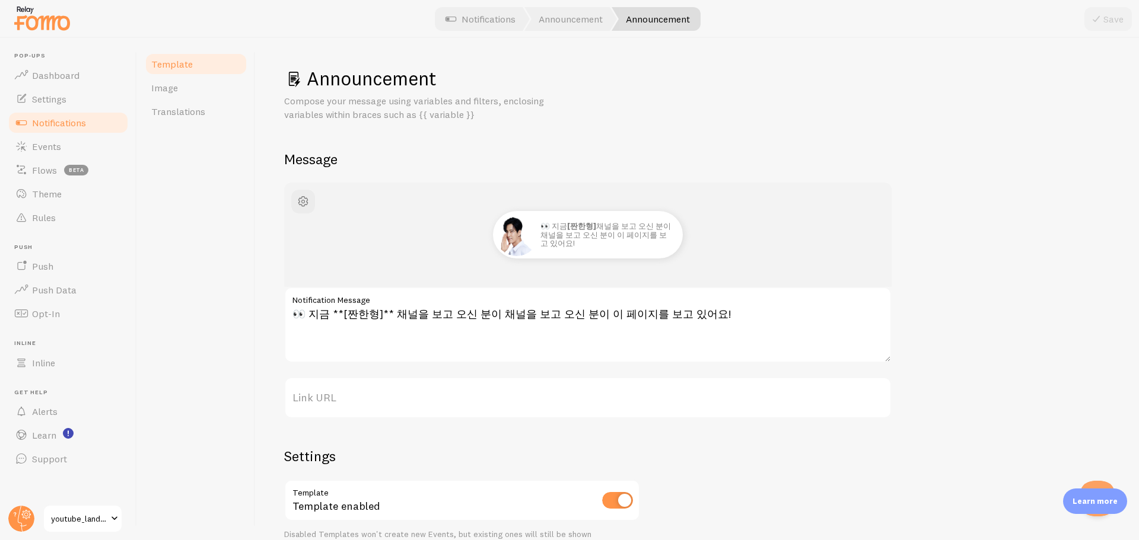
click at [205, 329] on div "Template Image Translations" at bounding box center [196, 289] width 119 height 502
click at [189, 324] on div "Template Image Translations" at bounding box center [196, 289] width 119 height 502
click at [72, 193] on link "Theme" at bounding box center [68, 194] width 122 height 24
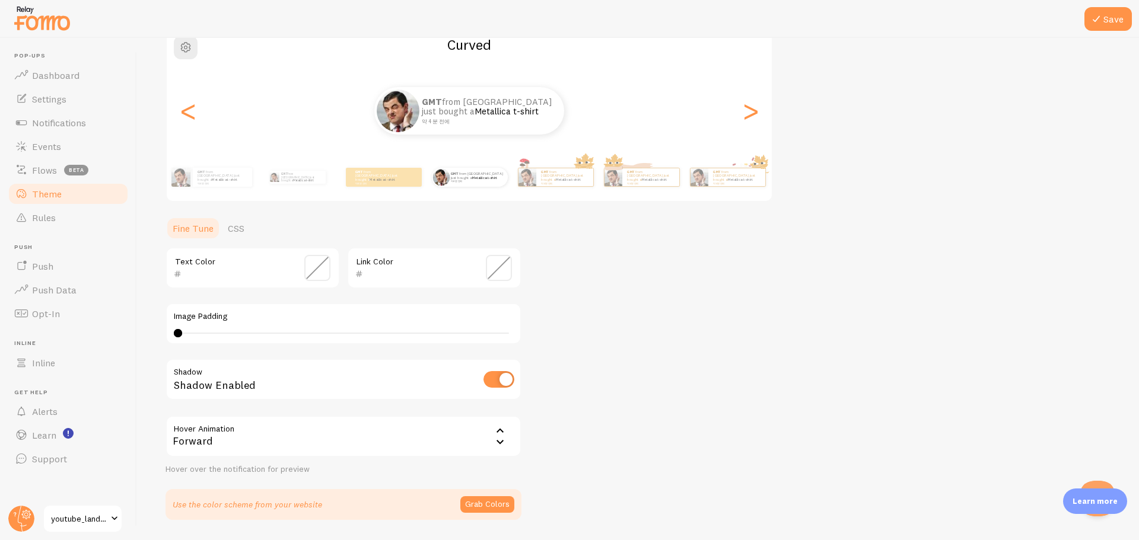
scroll to position [146, 0]
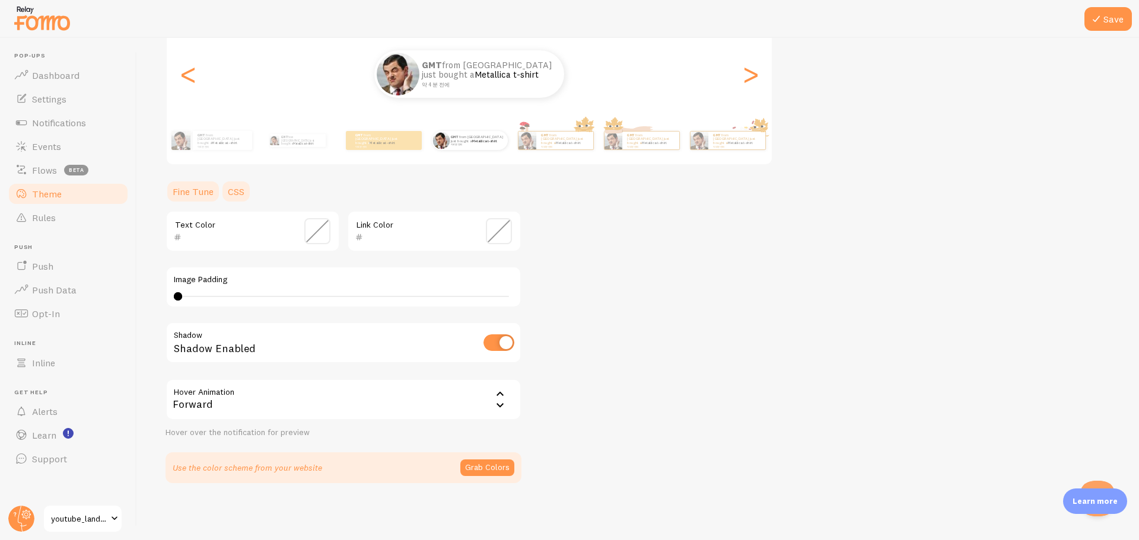
click at [231, 193] on link "CSS" at bounding box center [236, 192] width 31 height 24
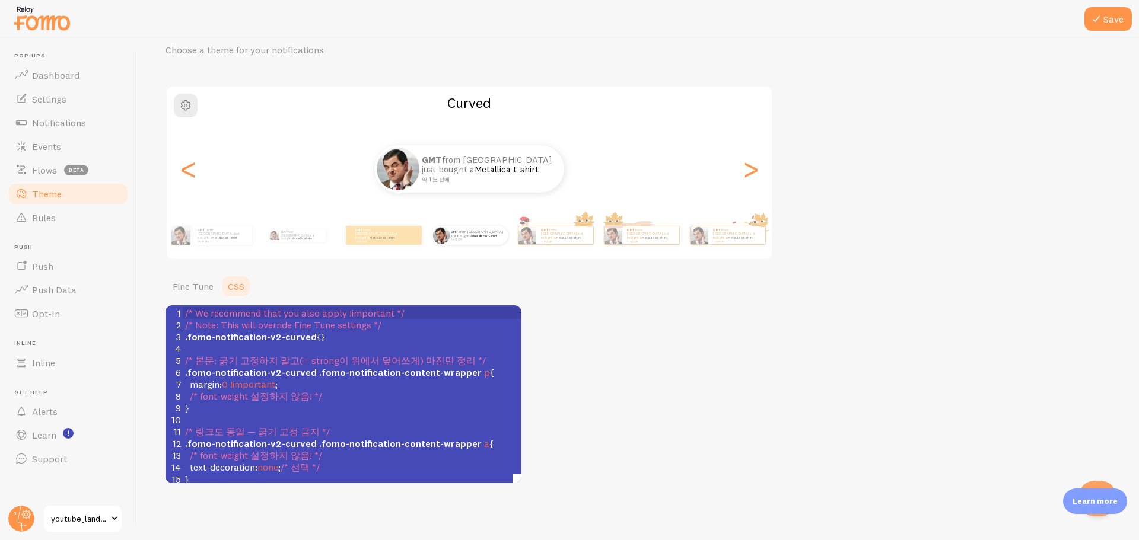
scroll to position [0, 0]
click at [229, 372] on span ".fomo-notification-v2-curved" at bounding box center [251, 373] width 132 height 12
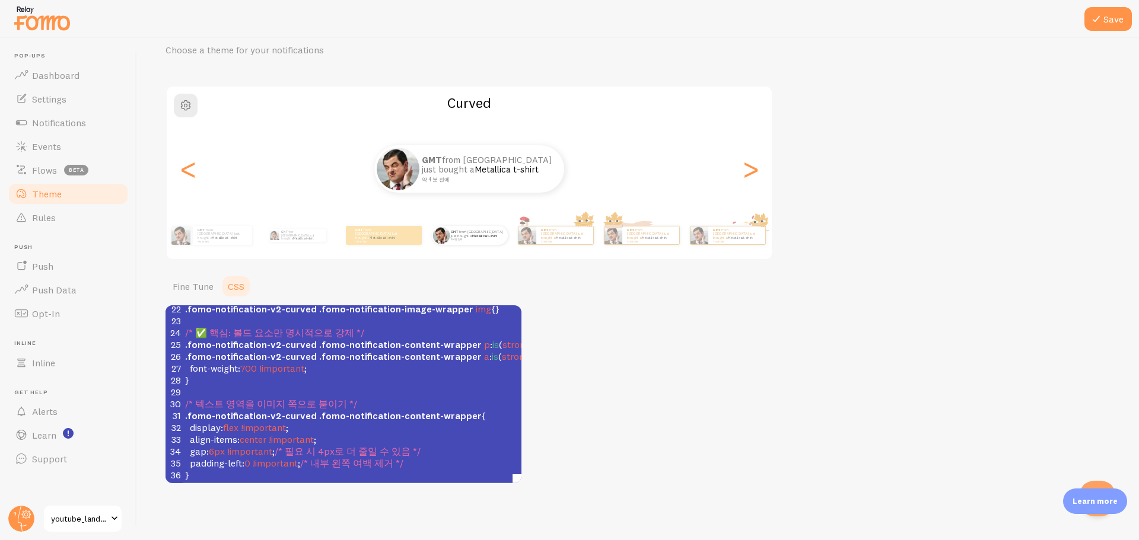
scroll to position [262, 0]
click at [336, 410] on span ".fomo-notification-content-wrapper" at bounding box center [400, 416] width 162 height 12
type textarea "/* Lo ipsumdolo sita con adip elits !doeiusmod */ /* Temp: Inci utla etdolore M…"
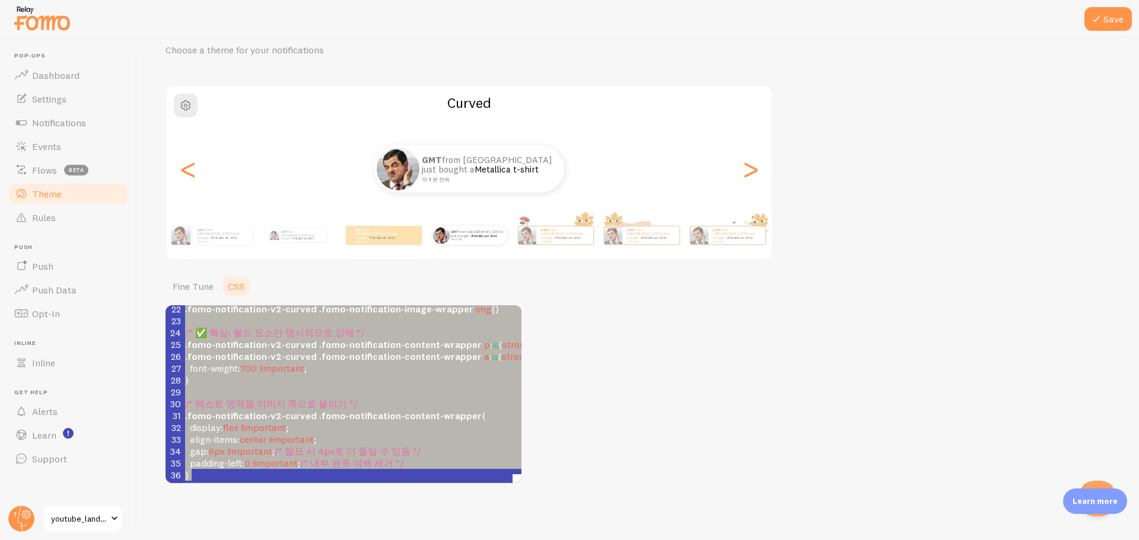
click at [381, 374] on pre "}" at bounding box center [394, 380] width 422 height 12
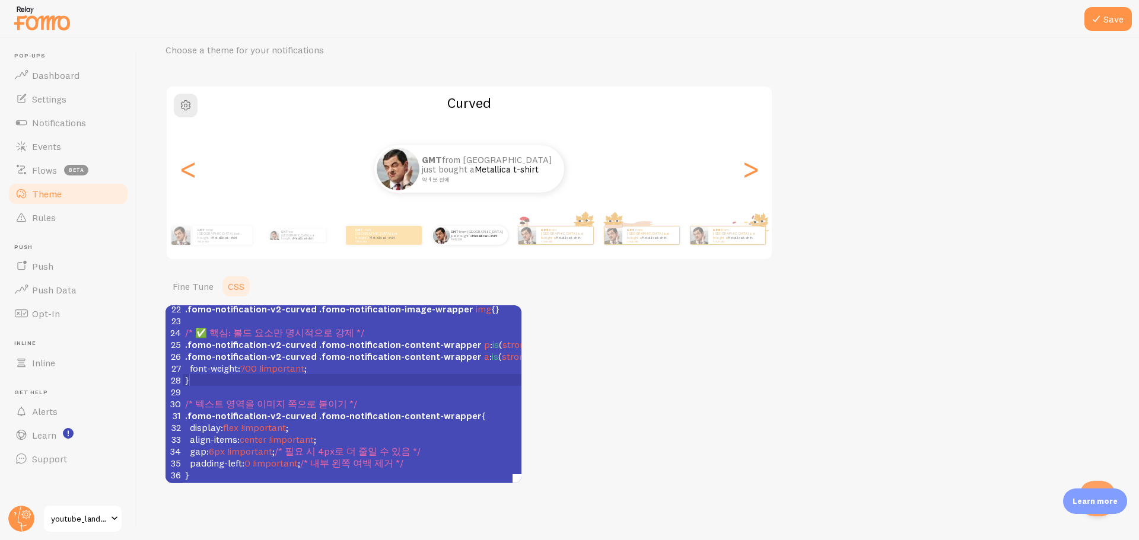
type textarea "/* Lo ipsumdolo sita con adip elits !doeiusmod */ /* Temp: Inci utla etdolore M…"
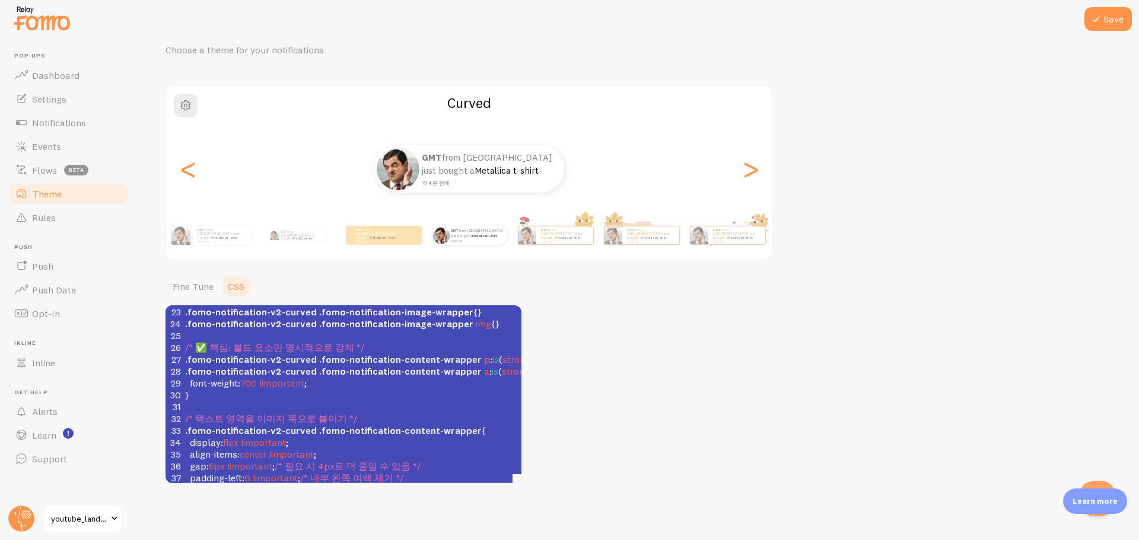
scroll to position [298, 0]
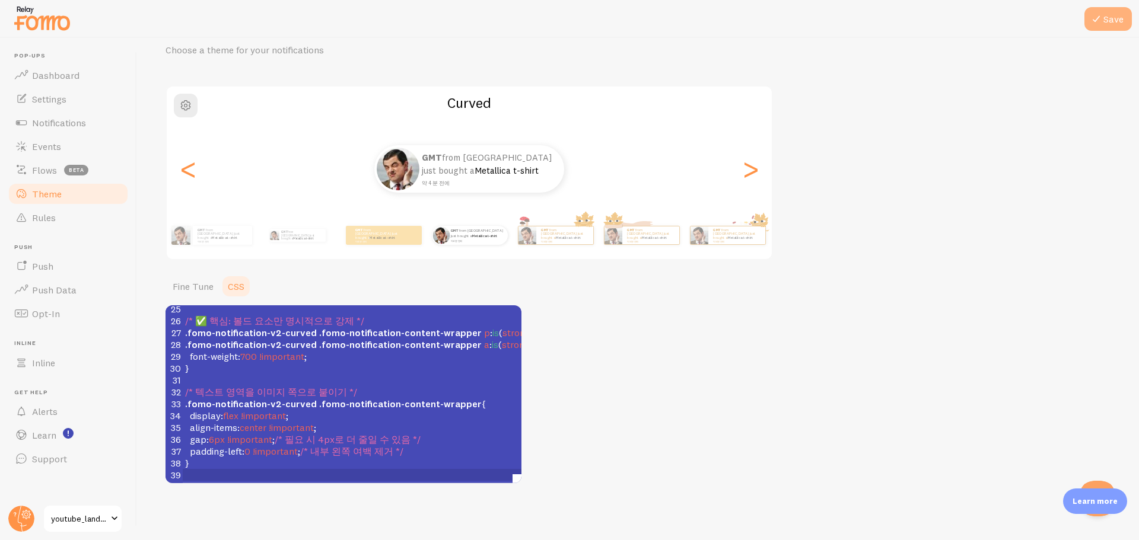
click at [910, 17] on icon at bounding box center [1096, 19] width 14 height 14
click at [910, 22] on button "Save" at bounding box center [1107, 19] width 47 height 24
click at [69, 122] on span "Notifications" at bounding box center [59, 123] width 54 height 12
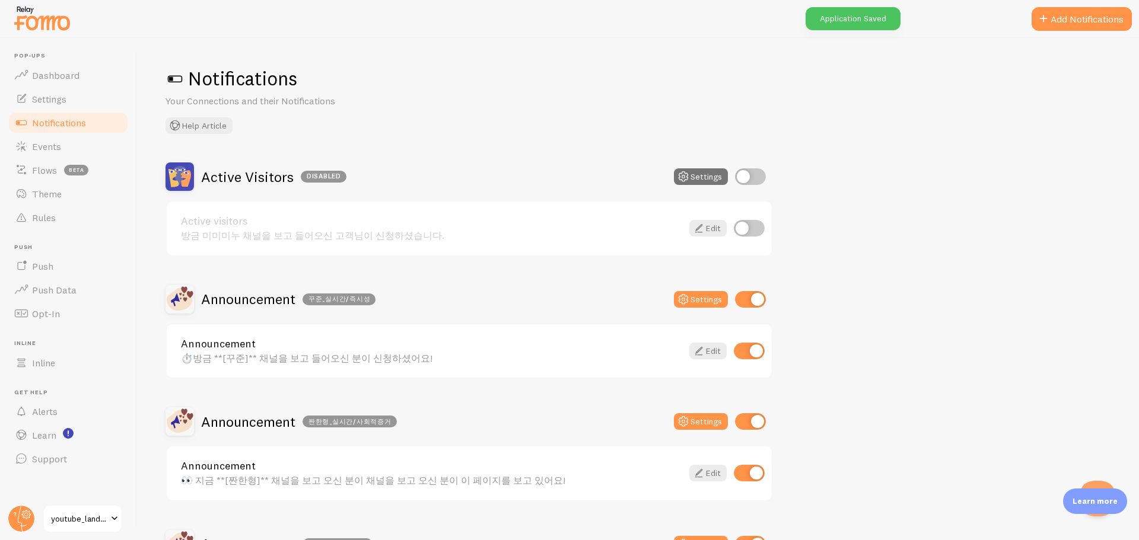
scroll to position [237, 0]
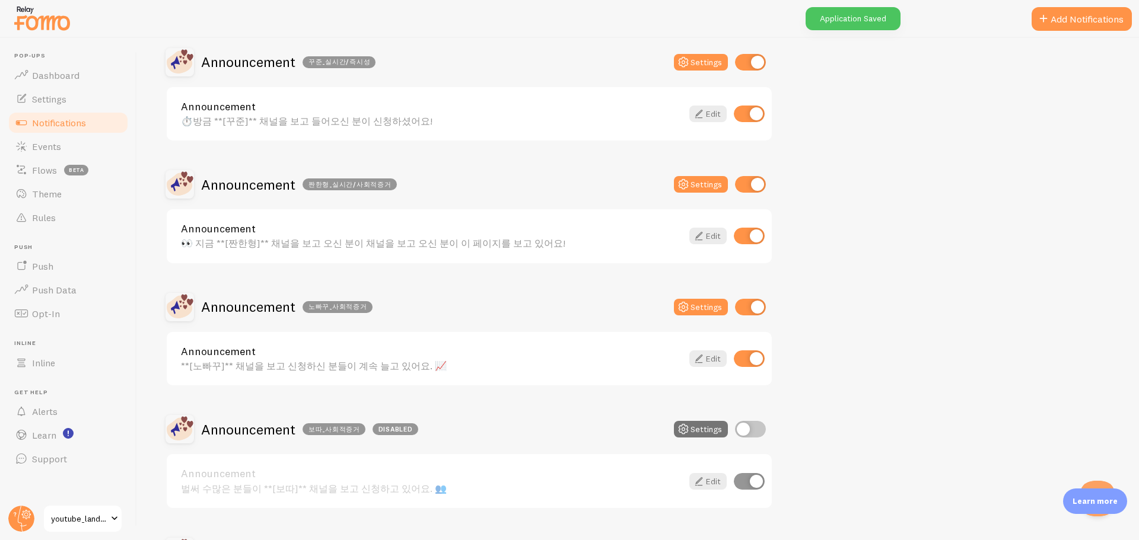
click at [339, 412] on div "Announcement 벌써 수많은 분들이 **[보따]** 채널을 보고 신청하고 있어요. 👥" at bounding box center [431, 480] width 501 height 25
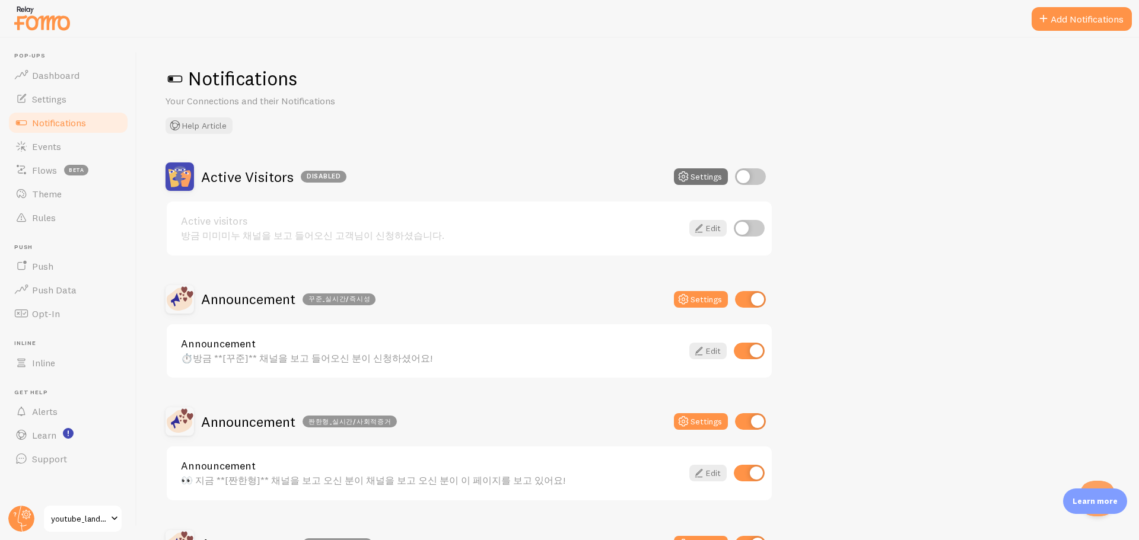
click at [353, 355] on div "⏱️방금 **[꾸준]** 채널을 보고 들어오신 분이 신청하셨어요!" at bounding box center [431, 358] width 501 height 11
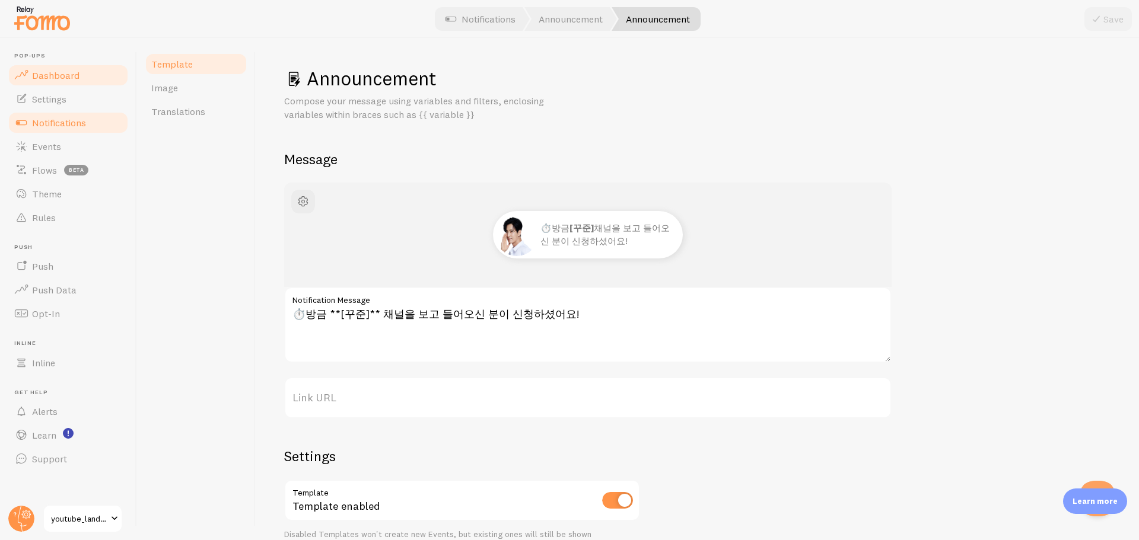
click at [71, 75] on span "Dashboard" at bounding box center [55, 75] width 47 height 12
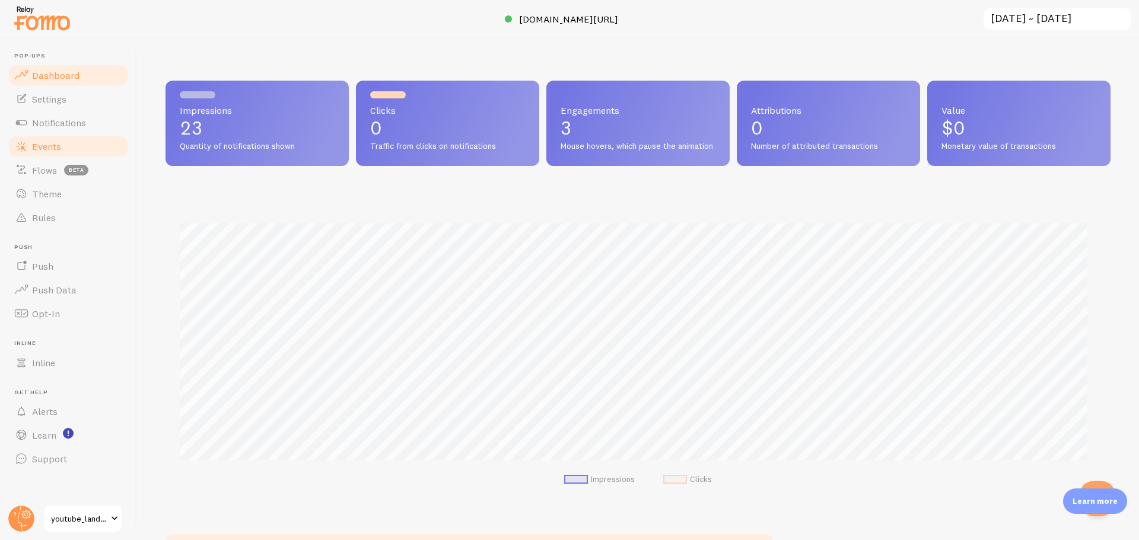
scroll to position [311, 936]
click at [114, 126] on link "Notifications" at bounding box center [68, 123] width 122 height 24
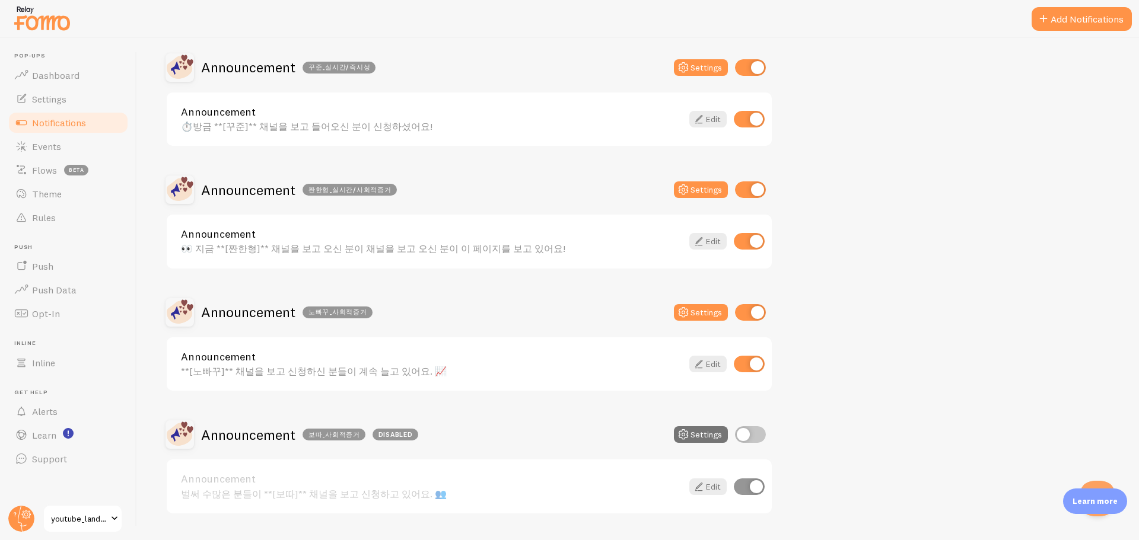
scroll to position [237, 0]
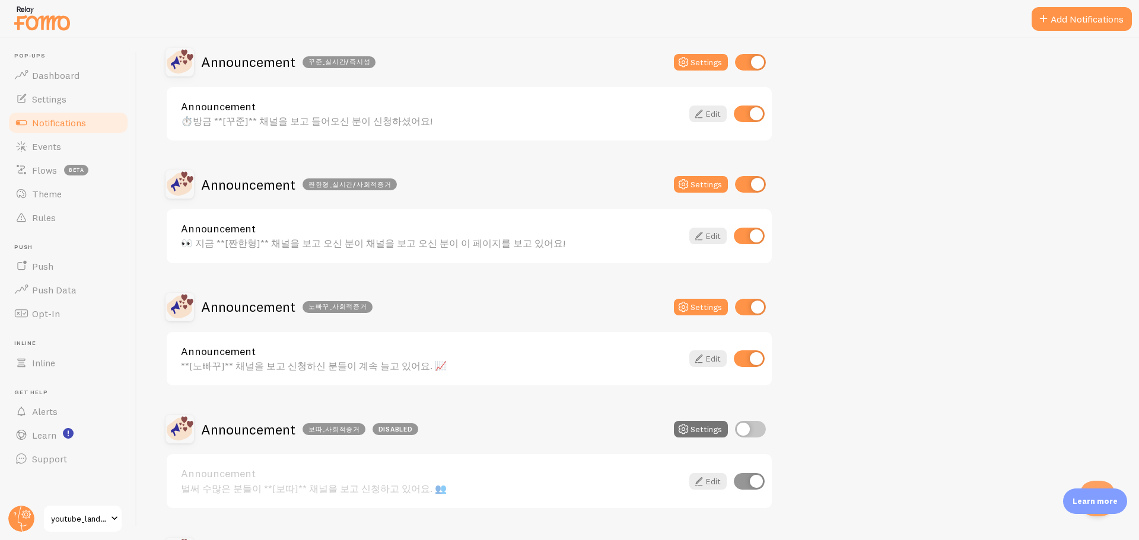
click at [745, 56] on input "checkbox" at bounding box center [750, 62] width 31 height 17
click at [755, 58] on input "checkbox" at bounding box center [750, 62] width 31 height 17
checkbox input "true"
click at [753, 116] on input "checkbox" at bounding box center [749, 114] width 31 height 17
drag, startPoint x: 744, startPoint y: 116, endPoint x: 753, endPoint y: 133, distance: 19.4
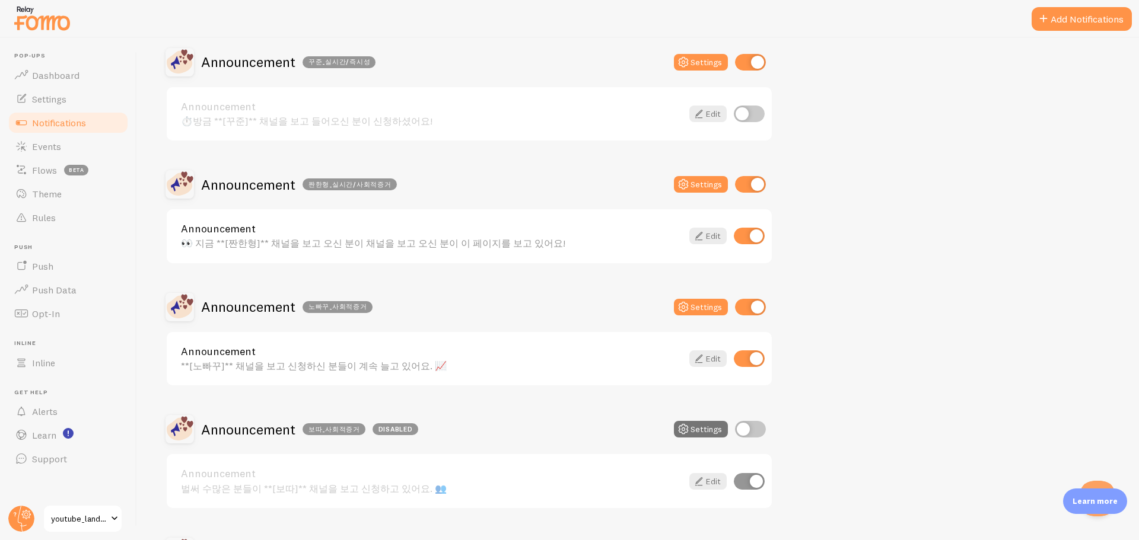
click at [745, 116] on input "checkbox" at bounding box center [749, 114] width 31 height 17
checkbox input "true"
click at [761, 194] on div "Announcement 짠한형_실시간/사회적증거 Settings" at bounding box center [468, 184] width 607 height 28
click at [757, 187] on input "checkbox" at bounding box center [750, 184] width 31 height 17
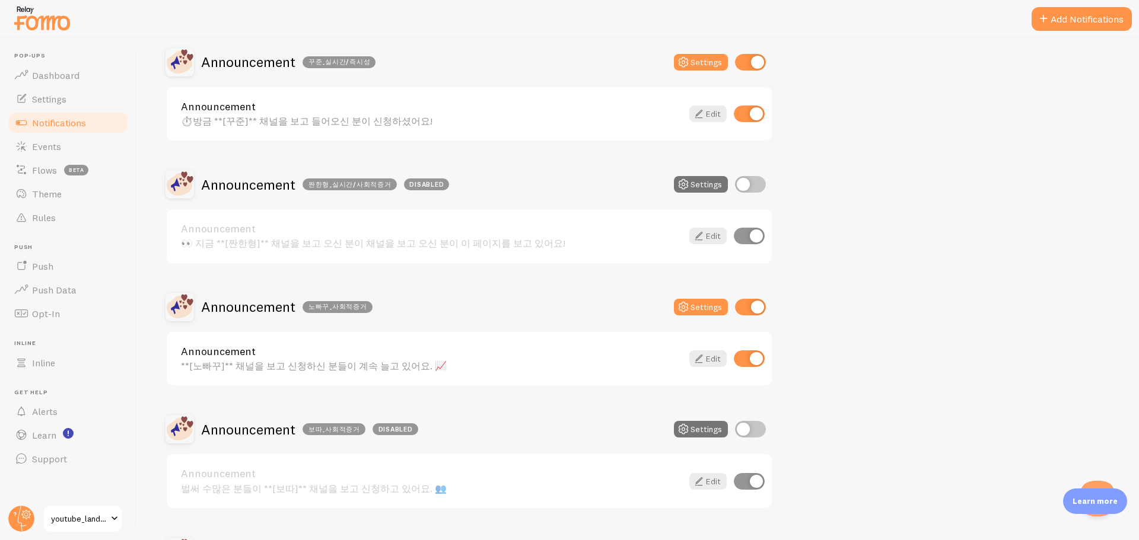
click at [745, 187] on input "checkbox" at bounding box center [750, 184] width 31 height 17
checkbox input "true"
click at [753, 310] on input "checkbox" at bounding box center [750, 307] width 31 height 17
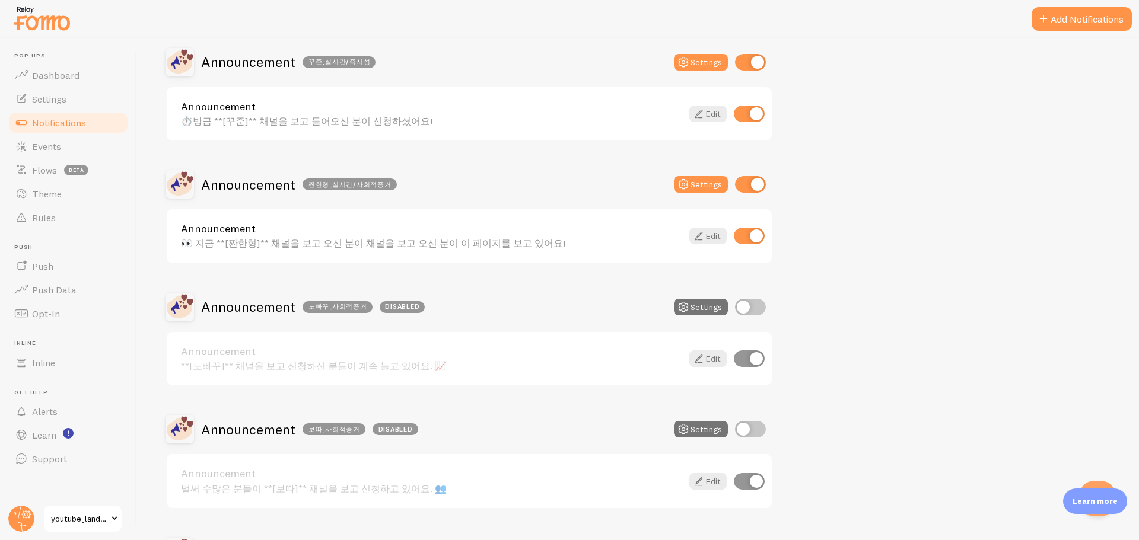
click at [747, 310] on input "checkbox" at bounding box center [750, 307] width 31 height 17
checkbox input "true"
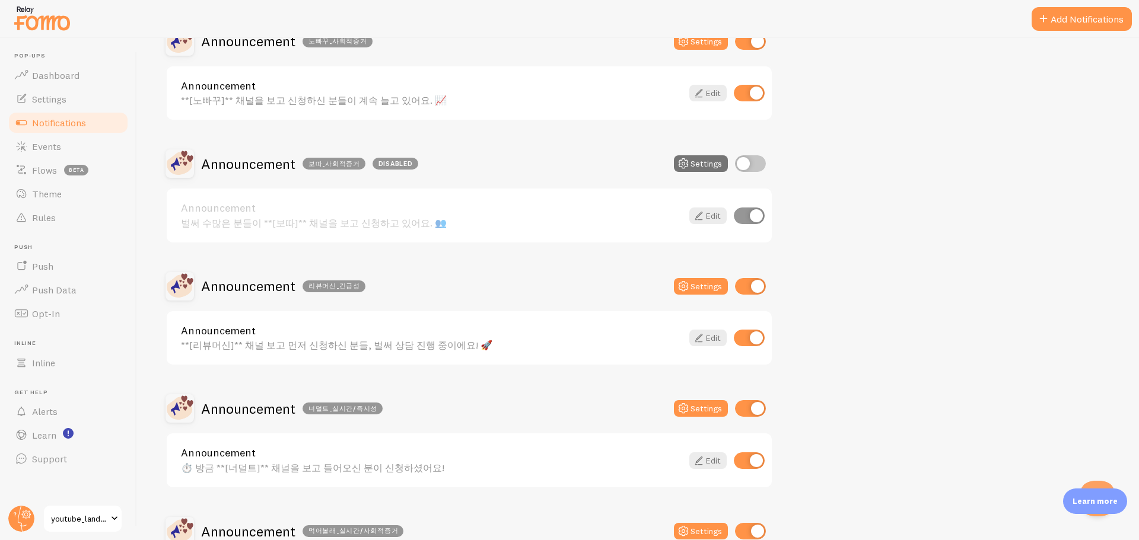
scroll to position [593, 0]
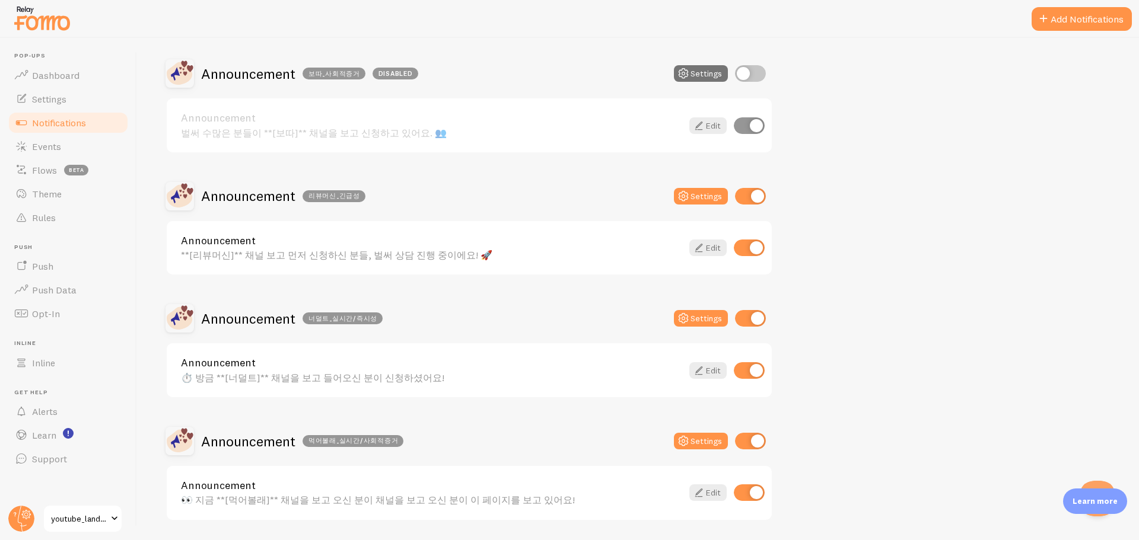
click at [748, 200] on input "checkbox" at bounding box center [750, 196] width 31 height 17
checkbox input "true"
click at [748, 324] on input "checkbox" at bounding box center [750, 318] width 31 height 17
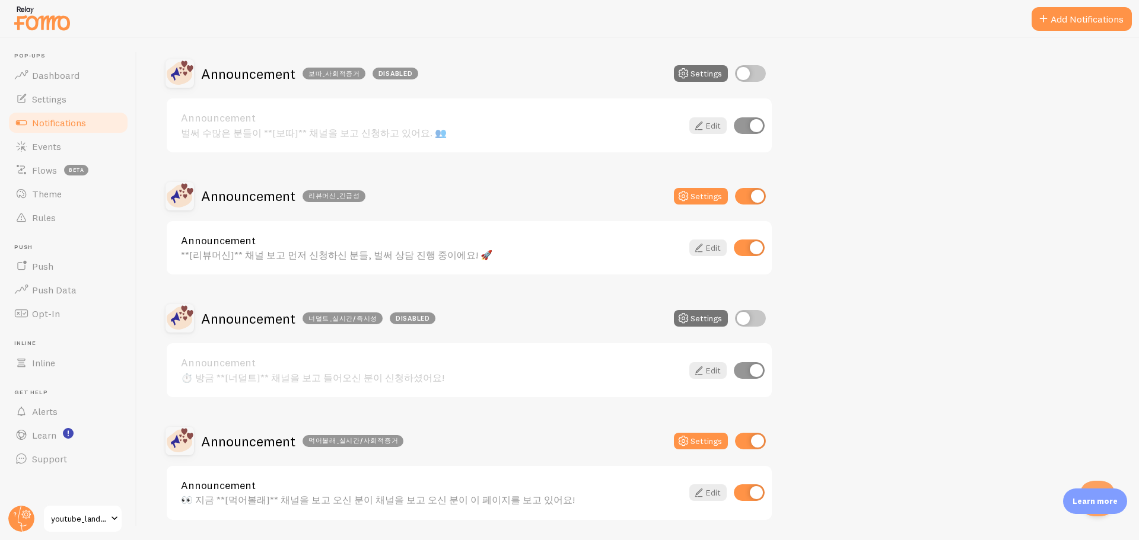
checkbox input "true"
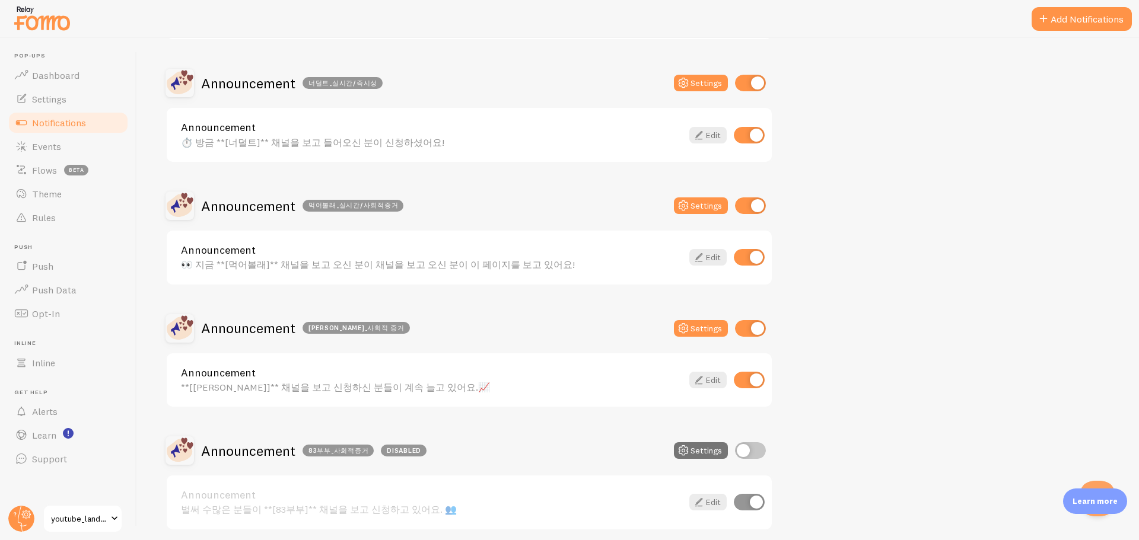
scroll to position [830, 0]
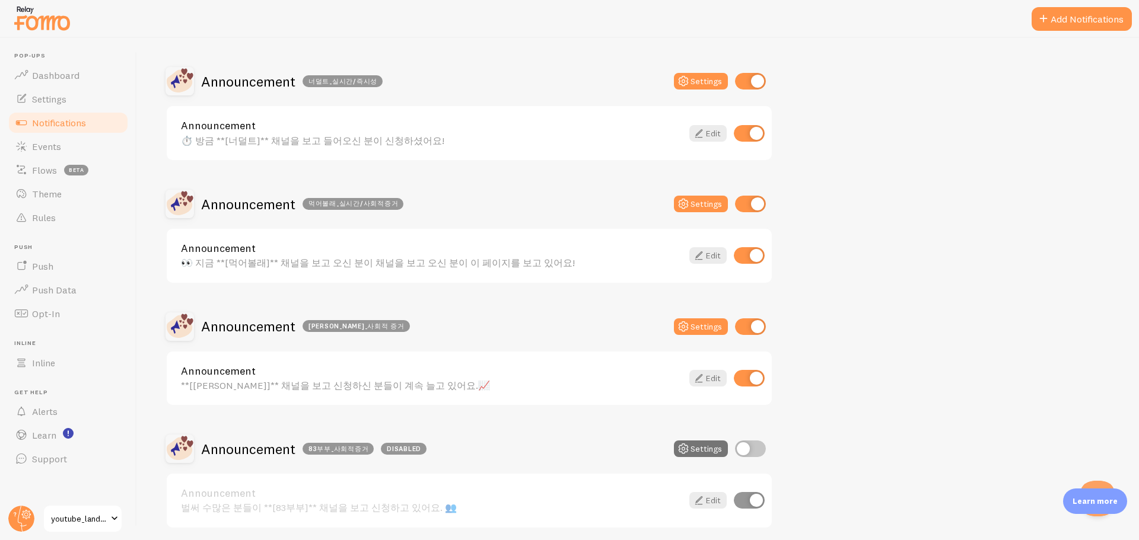
click at [761, 199] on input "checkbox" at bounding box center [750, 204] width 31 height 17
checkbox input "true"
click at [733, 325] on div "Settings" at bounding box center [720, 326] width 92 height 17
click at [735, 325] on input "checkbox" at bounding box center [750, 326] width 31 height 17
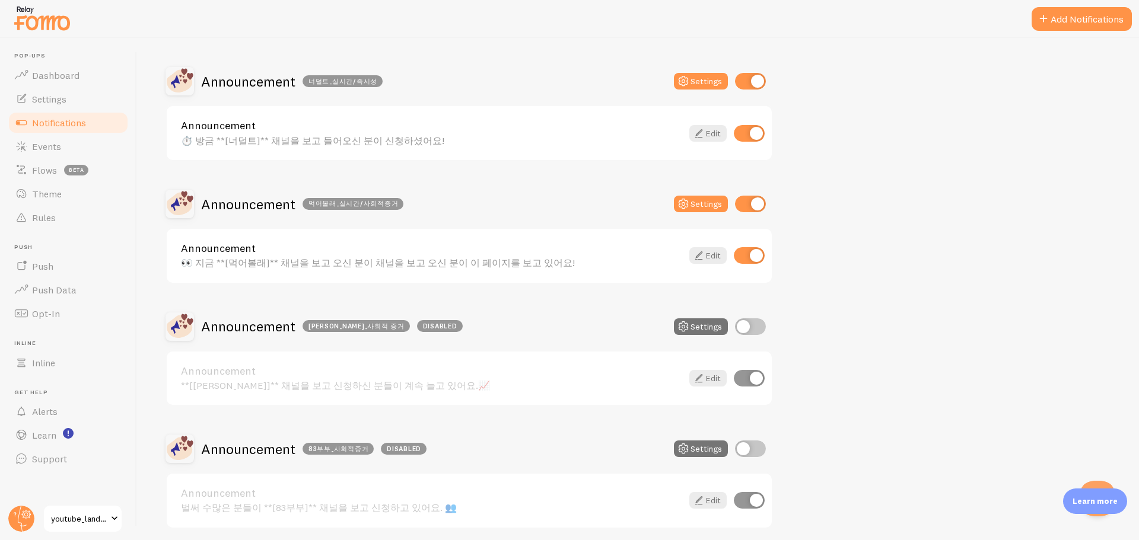
click at [735, 325] on input "checkbox" at bounding box center [750, 326] width 31 height 17
checkbox input "true"
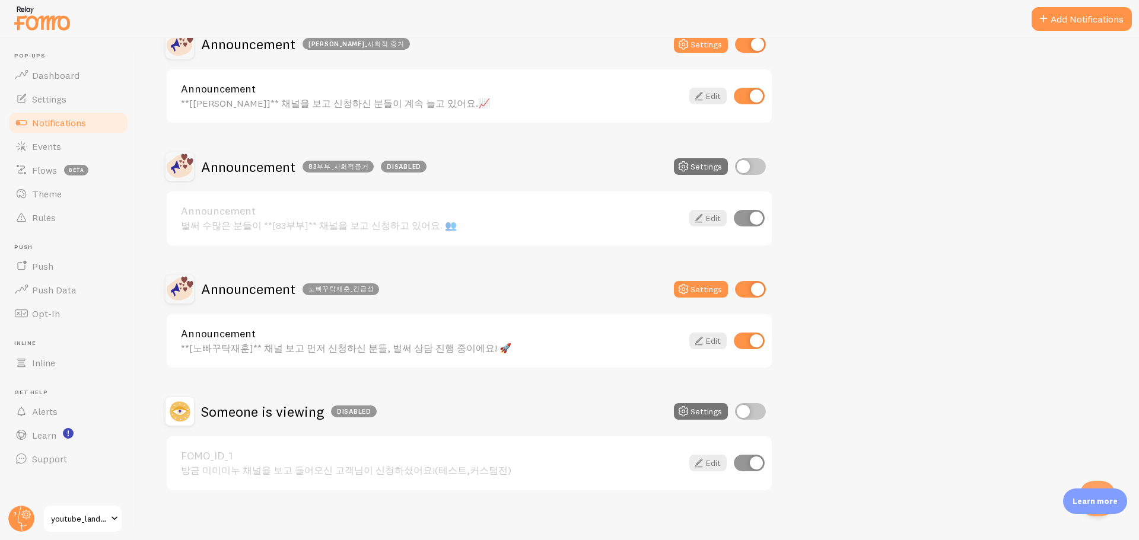
scroll to position [1121, 0]
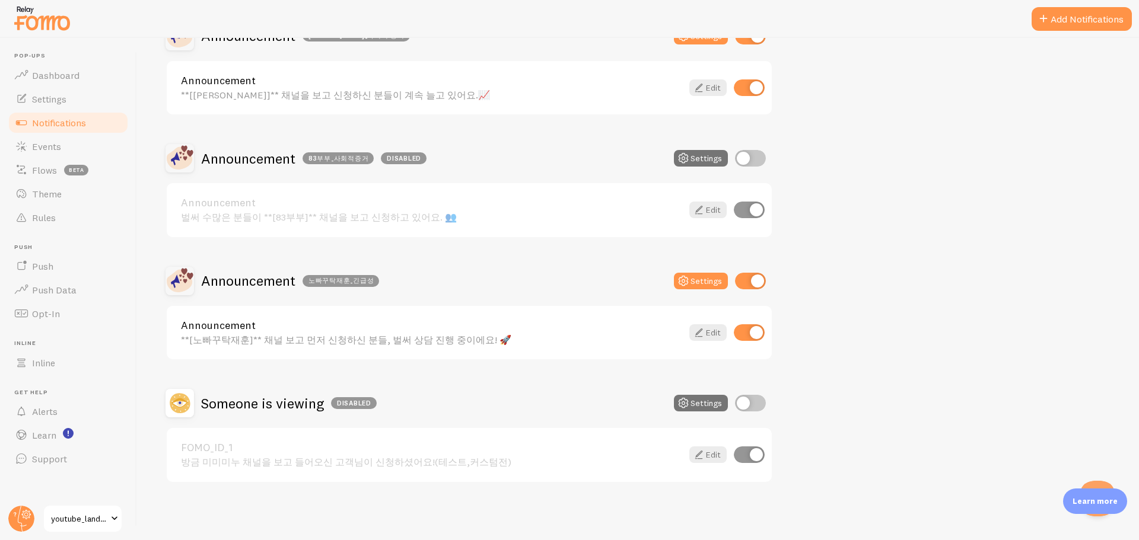
click at [750, 281] on input "checkbox" at bounding box center [750, 281] width 31 height 17
checkbox input "true"
click at [432, 346] on div "Announcement **[노빠꾸탁재훈]** 채널 보고 먼저 신청하신 분들, 벌써 상담 진행 중이에요! 🚀 Edit" at bounding box center [469, 333] width 605 height 54
click at [451, 330] on div "Announcement **[노빠꾸탁재훈]** 채널 보고 먼저 신청하신 분들, 벌써 상담 진행 중이에요! 🚀" at bounding box center [431, 332] width 501 height 25
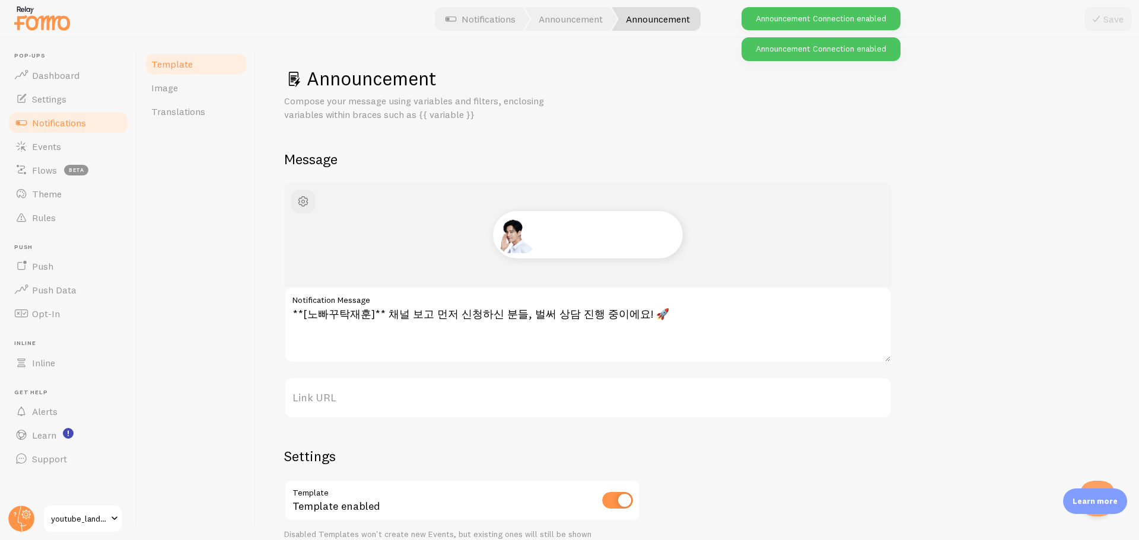
click at [216, 321] on div "Template Image Translations" at bounding box center [196, 289] width 119 height 502
click at [618, 86] on h1 "Announcement" at bounding box center [697, 78] width 826 height 24
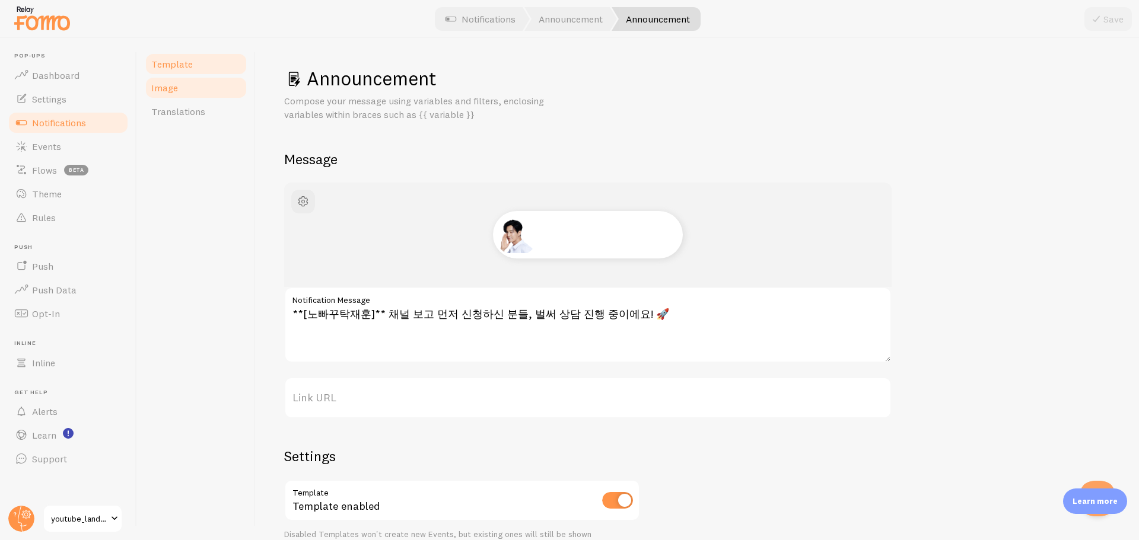
click at [209, 84] on link "Image" at bounding box center [196, 88] width 104 height 24
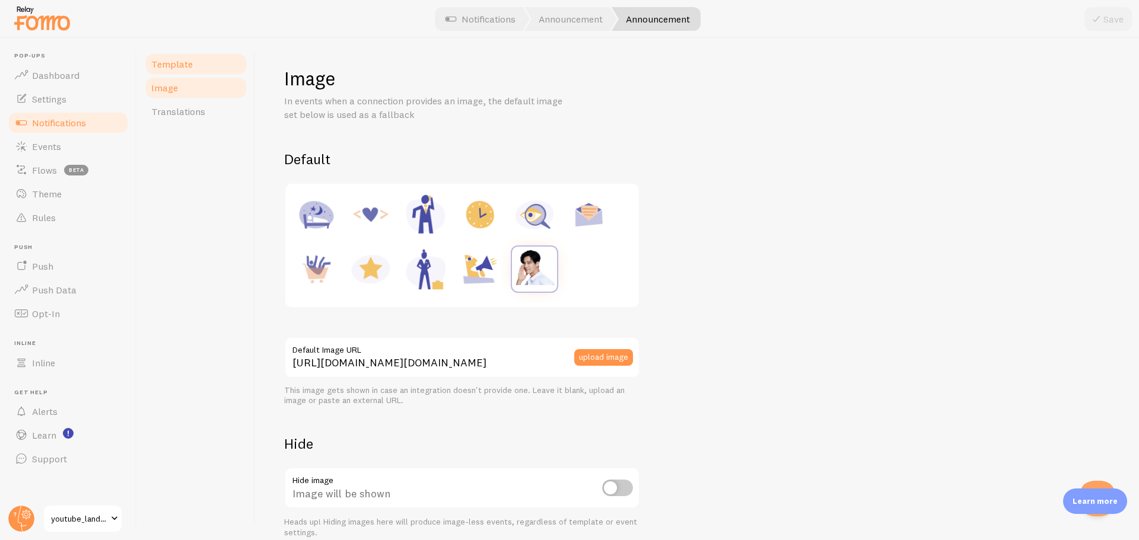
click at [210, 63] on link "Template" at bounding box center [196, 64] width 104 height 24
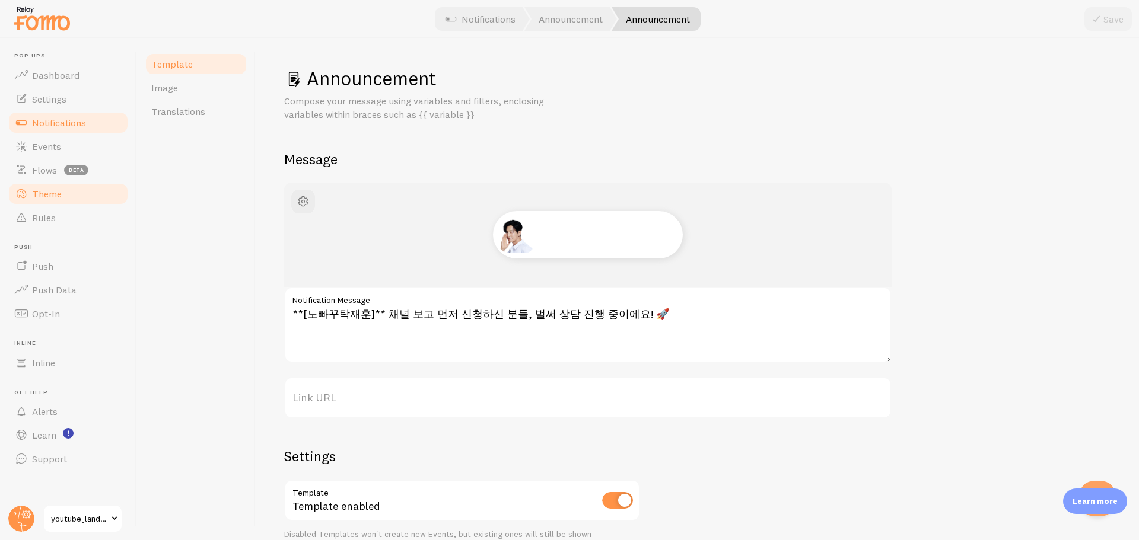
click at [47, 191] on span "Theme" at bounding box center [47, 194] width 30 height 12
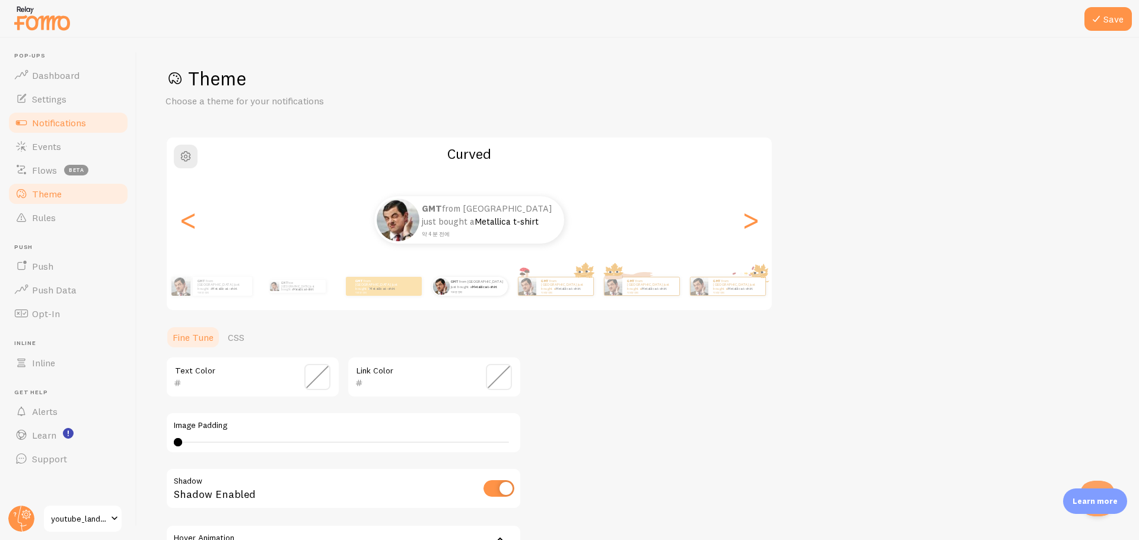
click at [53, 122] on span "Notifications" at bounding box center [59, 123] width 54 height 12
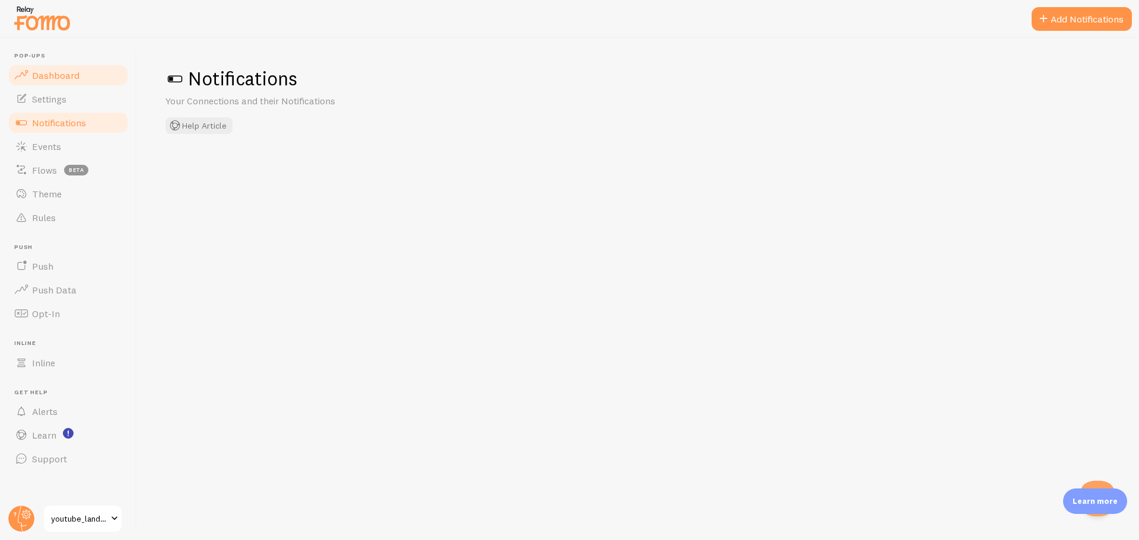
checkbox input "false"
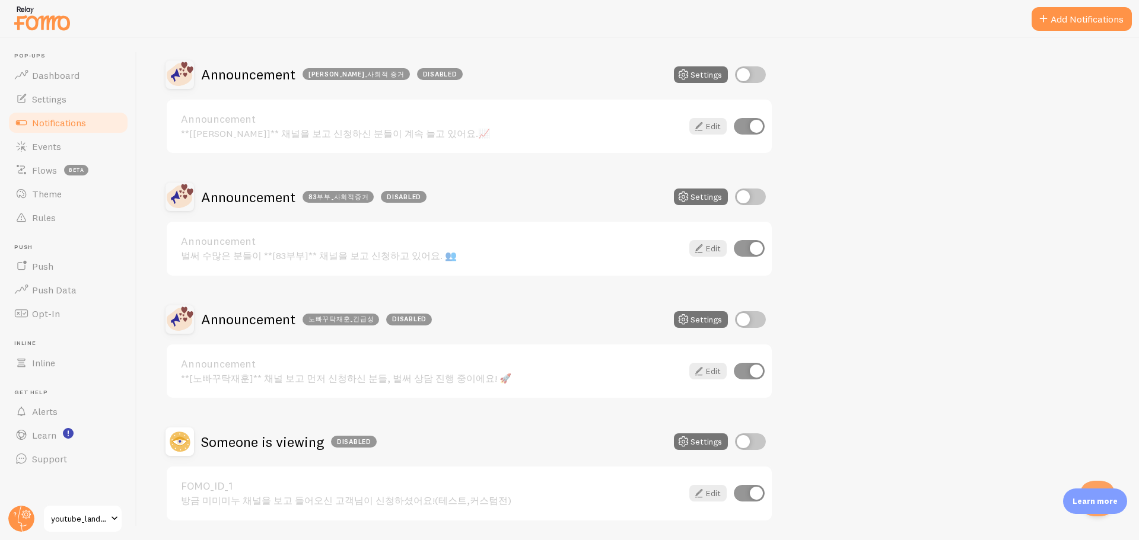
scroll to position [1061, 0]
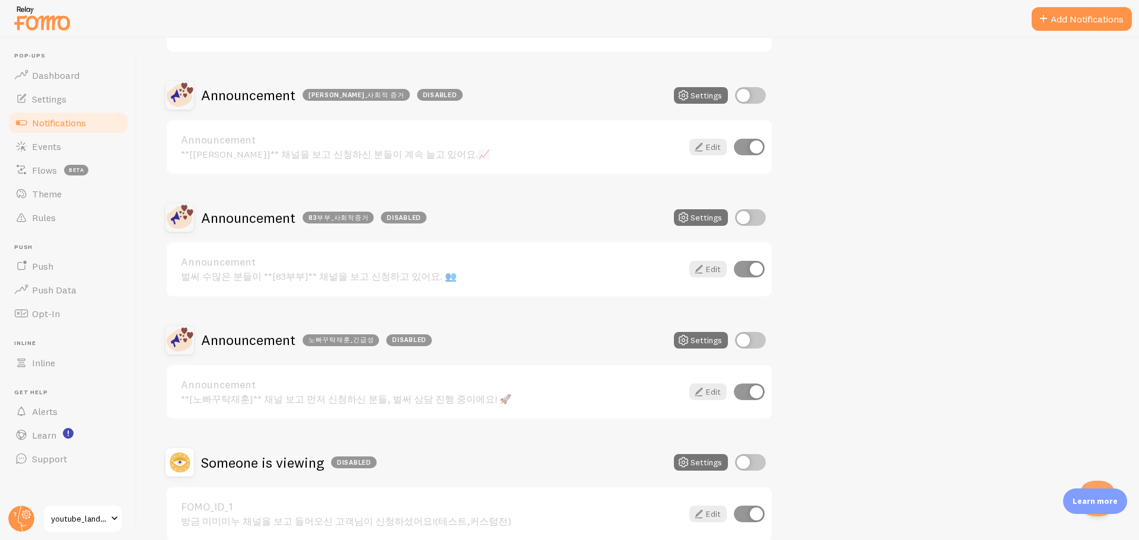
click at [743, 94] on input "checkbox" at bounding box center [750, 95] width 31 height 17
checkbox input "true"
click at [740, 340] on input "checkbox" at bounding box center [750, 340] width 31 height 17
checkbox input "true"
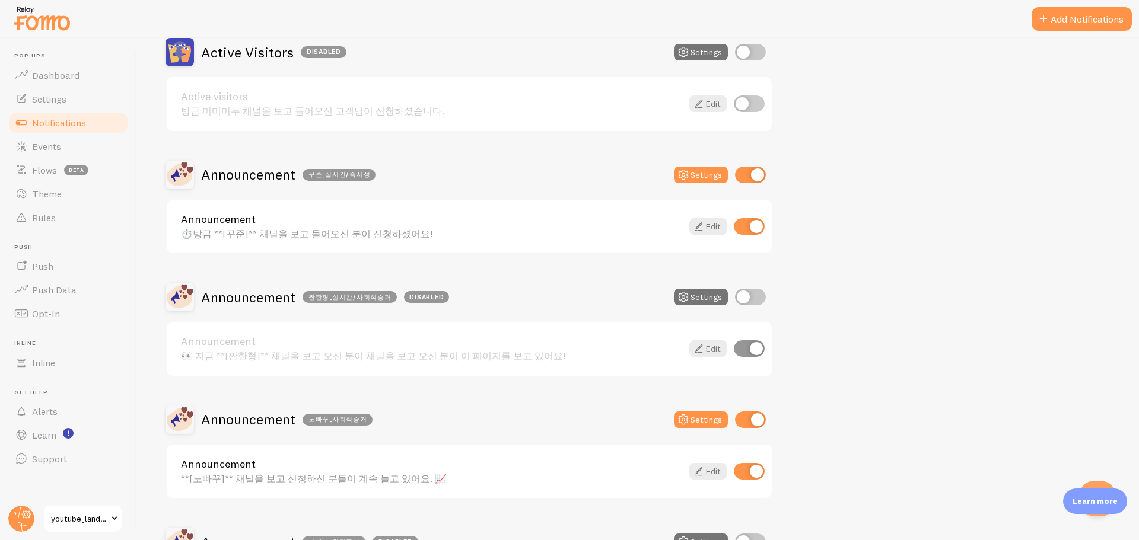
scroll to position [113, 0]
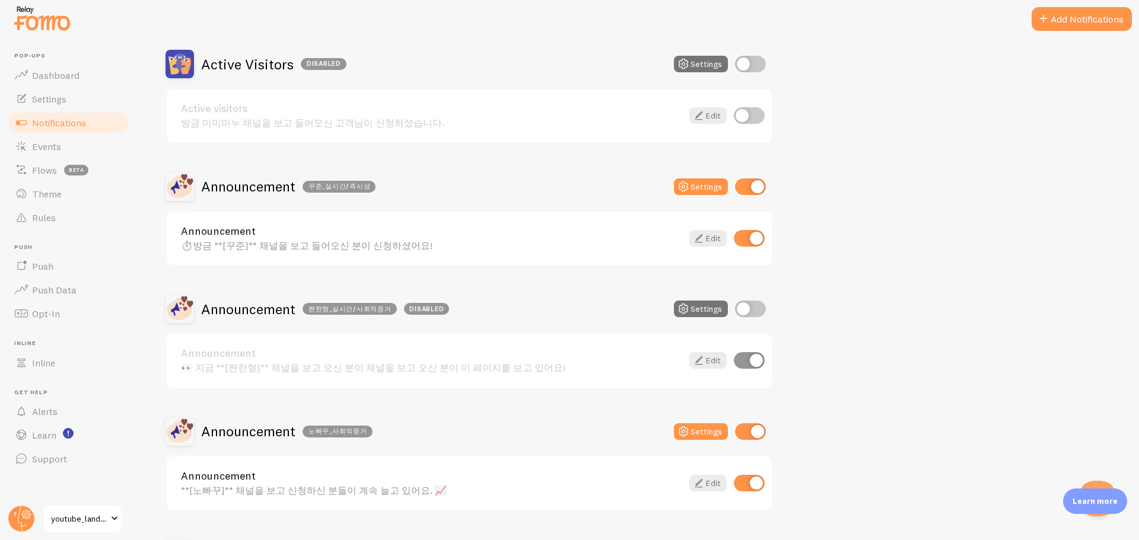
click at [754, 308] on input "checkbox" at bounding box center [750, 309] width 31 height 17
checkbox input "true"
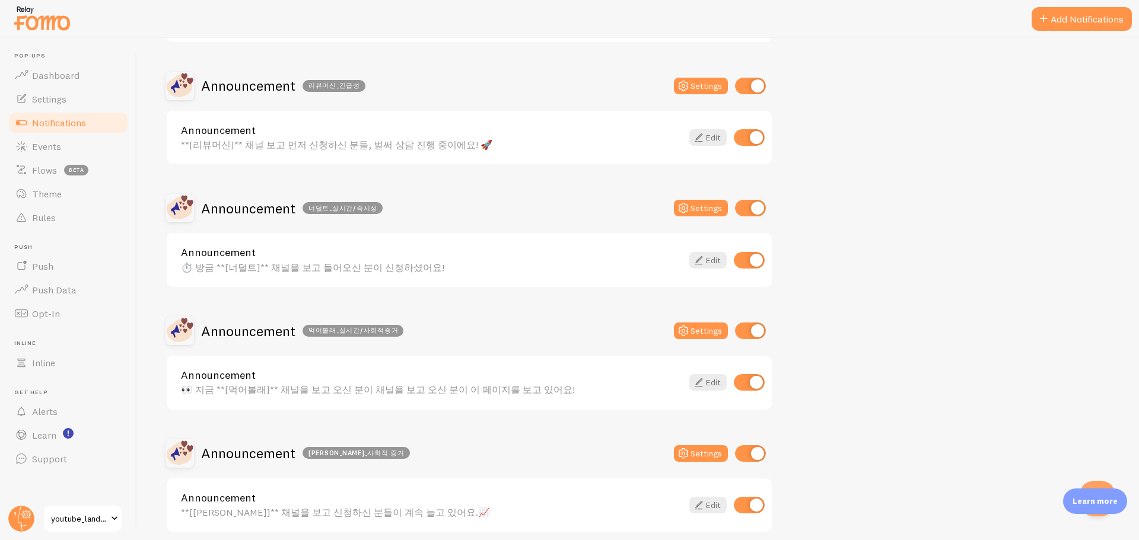
scroll to position [765, 0]
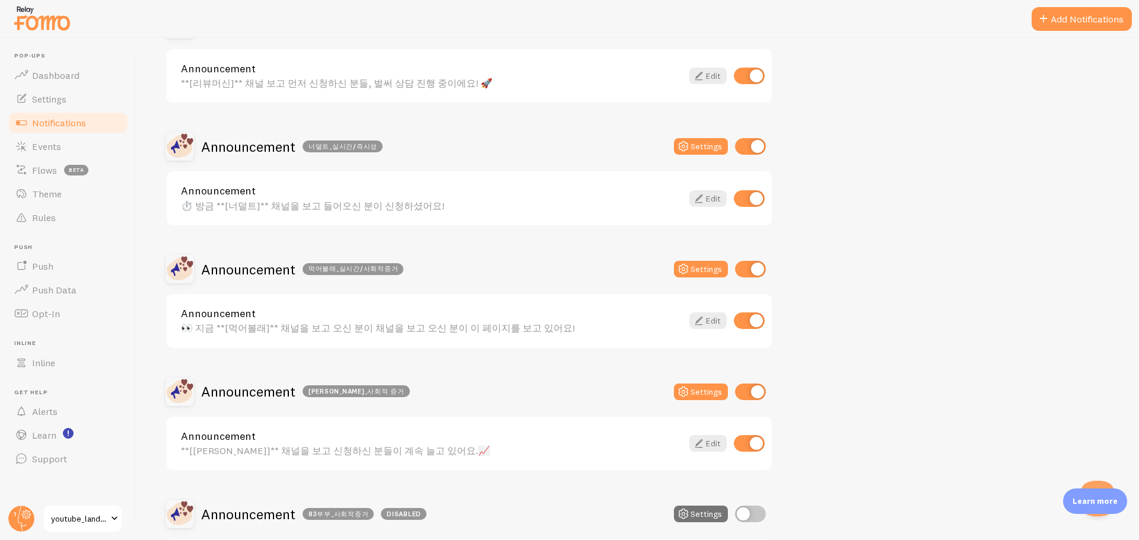
click at [365, 318] on link "Announcement" at bounding box center [431, 313] width 501 height 11
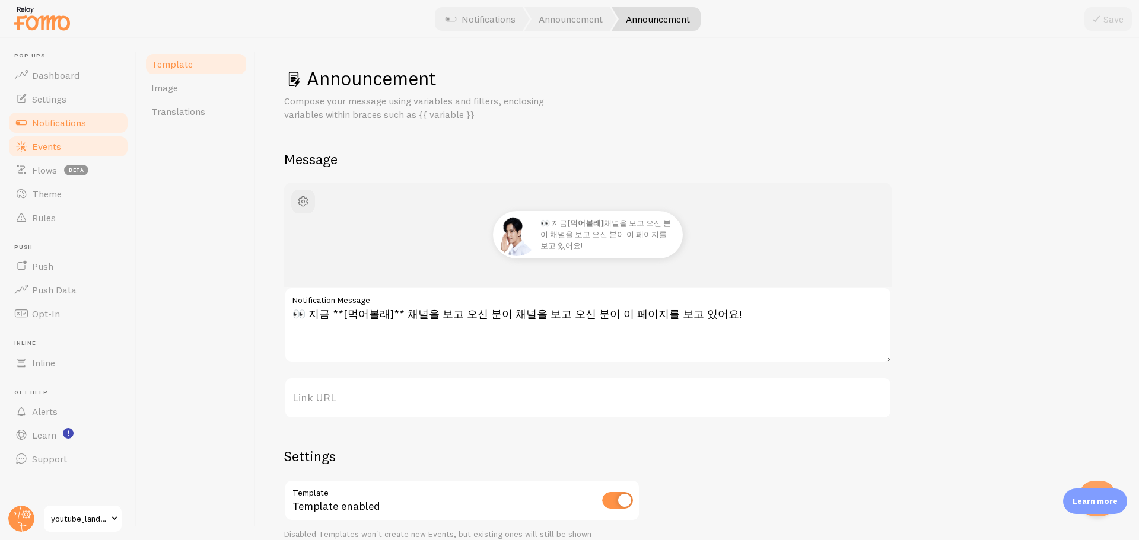
click at [73, 147] on link "Events" at bounding box center [68, 147] width 122 height 24
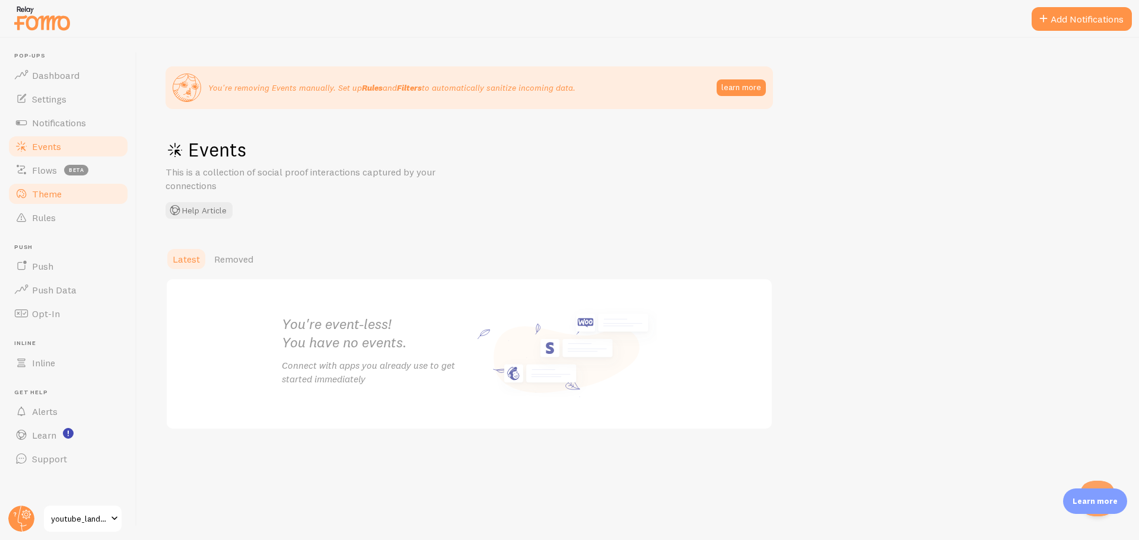
click at [64, 192] on link "Theme" at bounding box center [68, 194] width 122 height 24
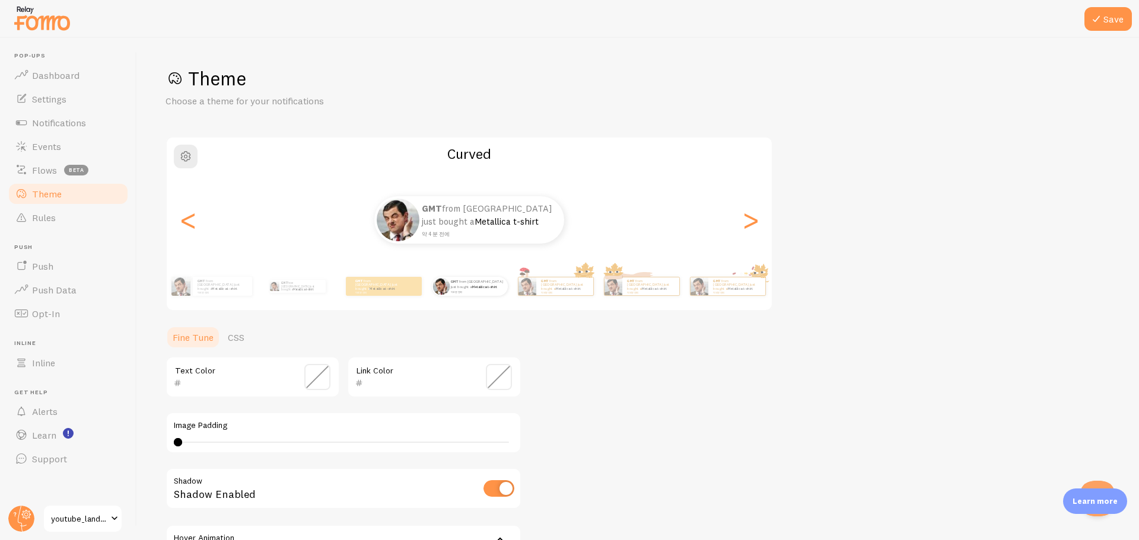
scroll to position [146, 0]
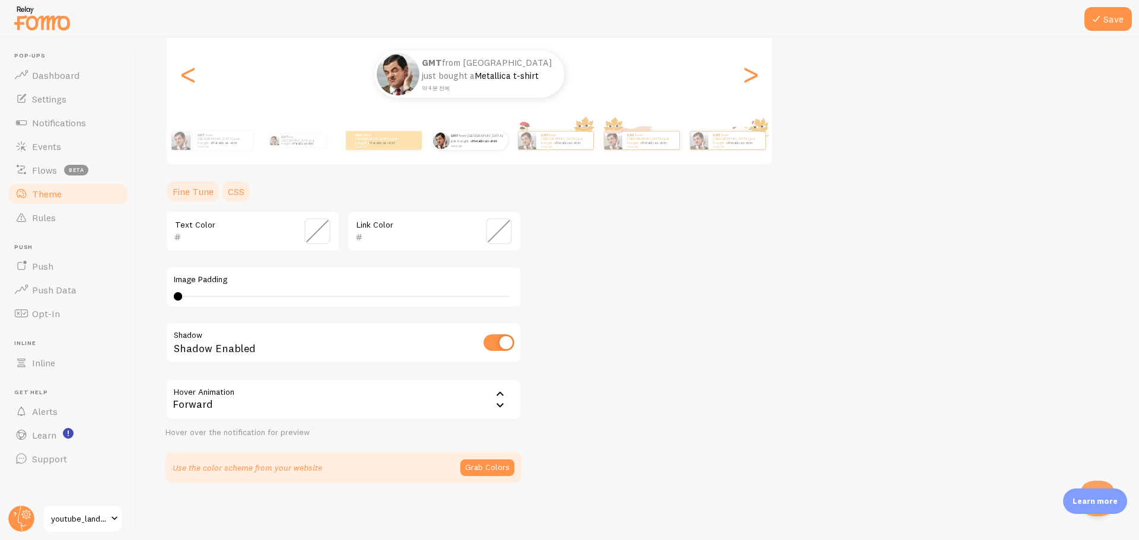
click at [250, 193] on link "CSS" at bounding box center [236, 192] width 31 height 24
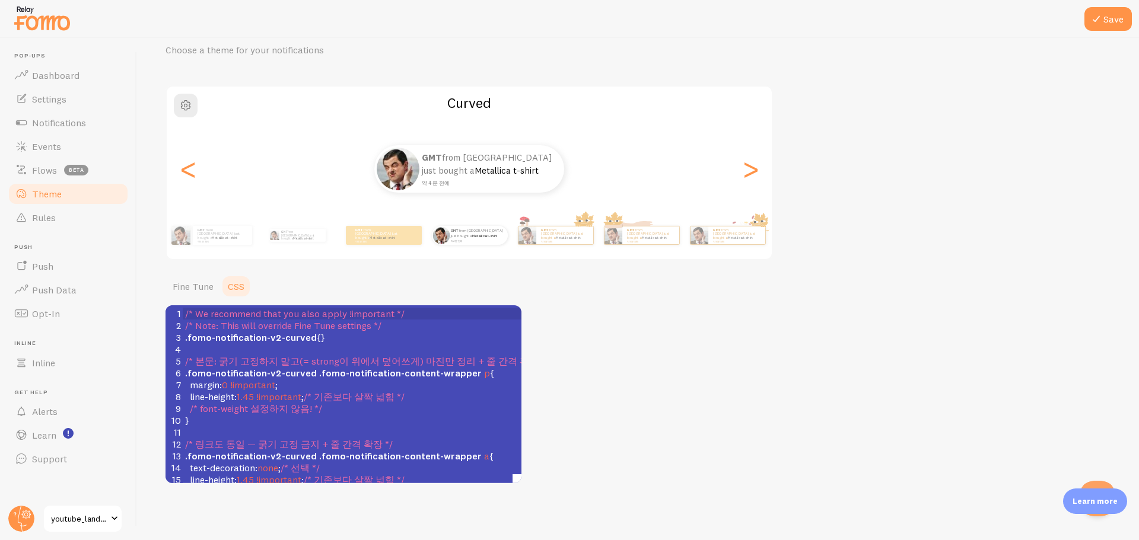
scroll to position [5, 0]
click at [334, 401] on span "/* 기존보다 살짝 넓힘 */" at bounding box center [354, 397] width 101 height 12
click at [338, 372] on span ".fomo-notification-content-wrapper" at bounding box center [400, 373] width 162 height 12
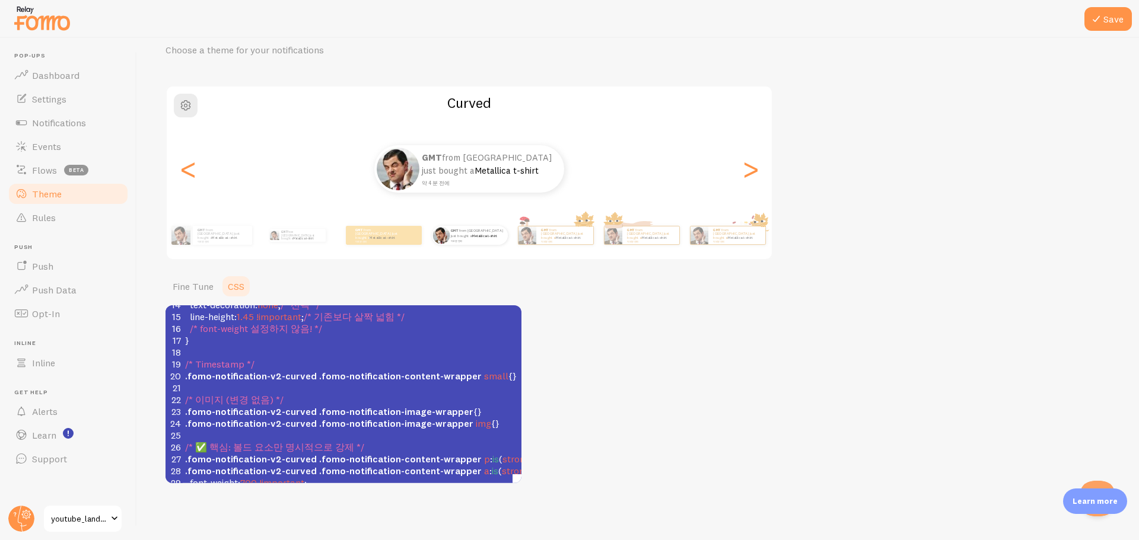
scroll to position [298, 0]
